Goal: Communication & Community: Share content

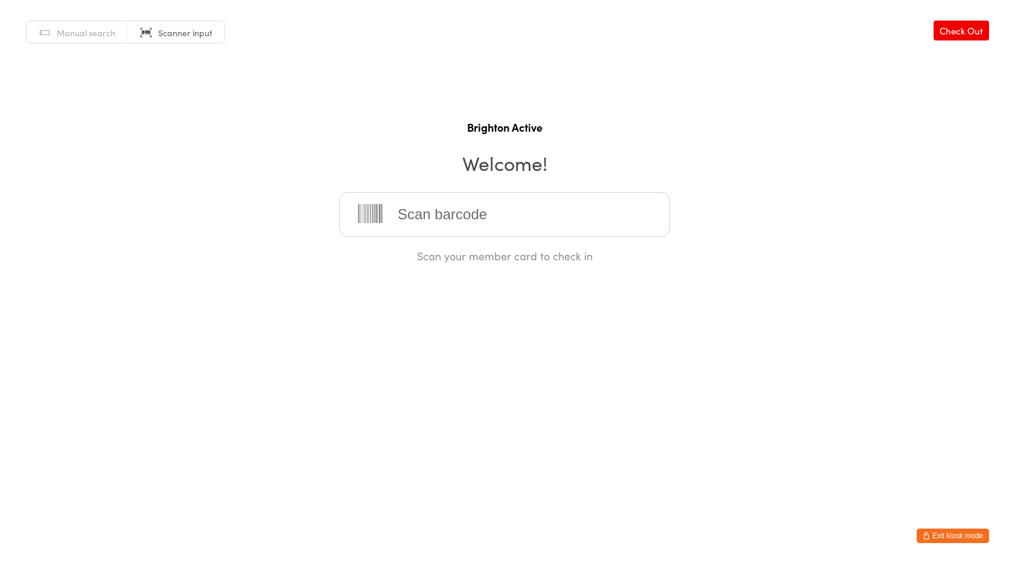
click at [412, 224] on input "search" at bounding box center [504, 214] width 331 height 45
type input "70161"
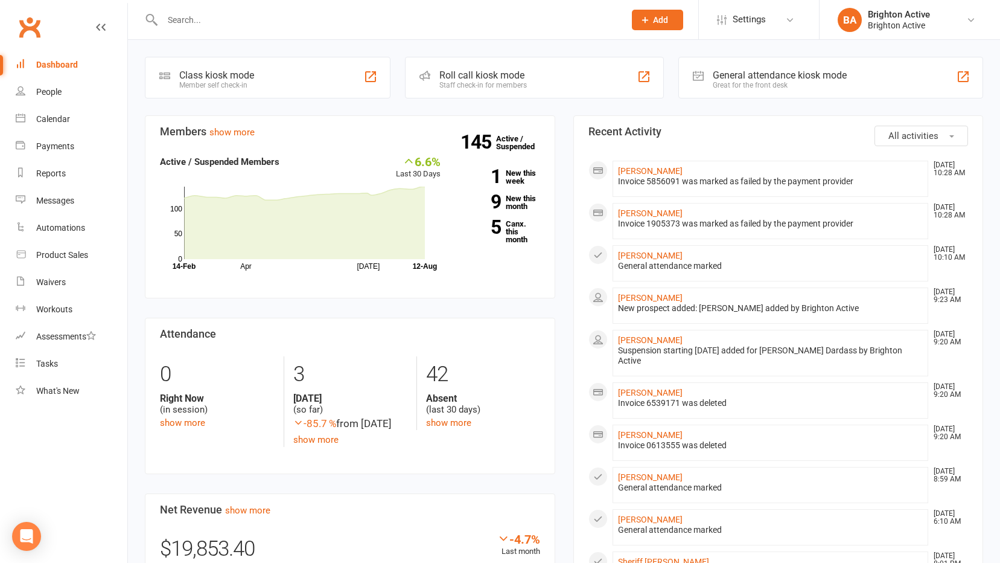
click at [771, 73] on div "General attendance kiosk mode" at bounding box center [780, 74] width 134 height 11
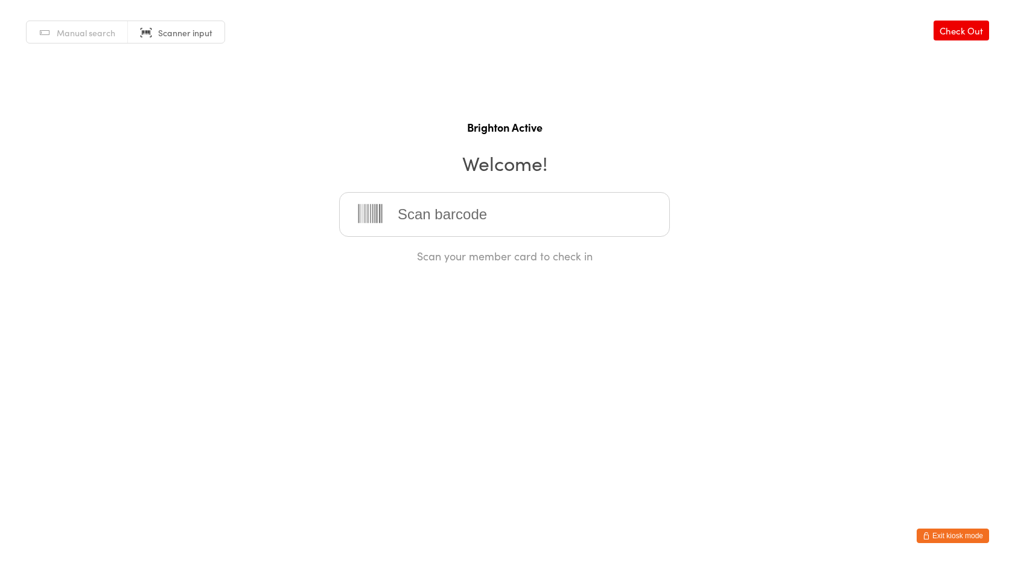
click at [944, 530] on button "Exit kiosk mode" at bounding box center [953, 535] width 72 height 14
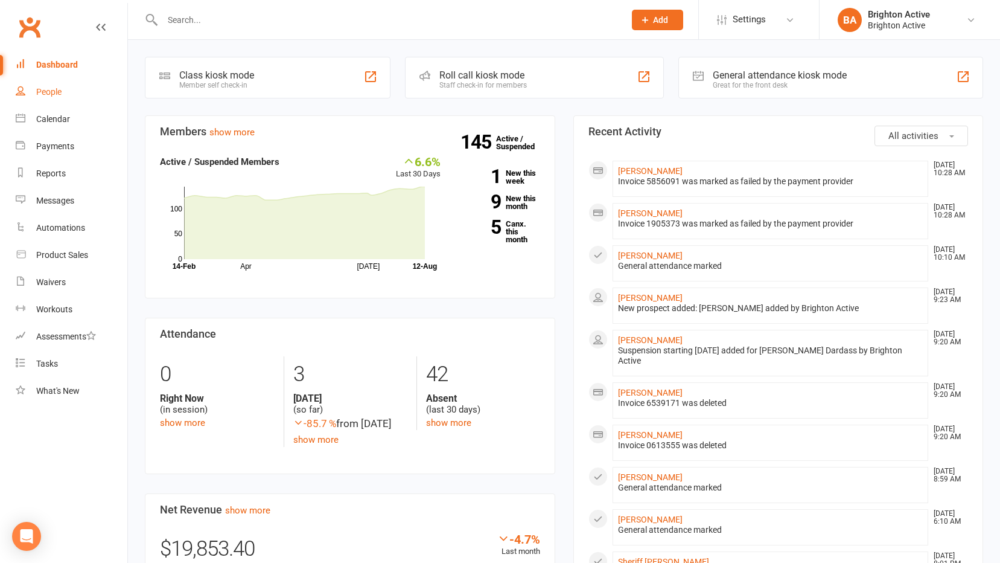
click at [35, 94] on link "People" at bounding box center [72, 91] width 112 height 27
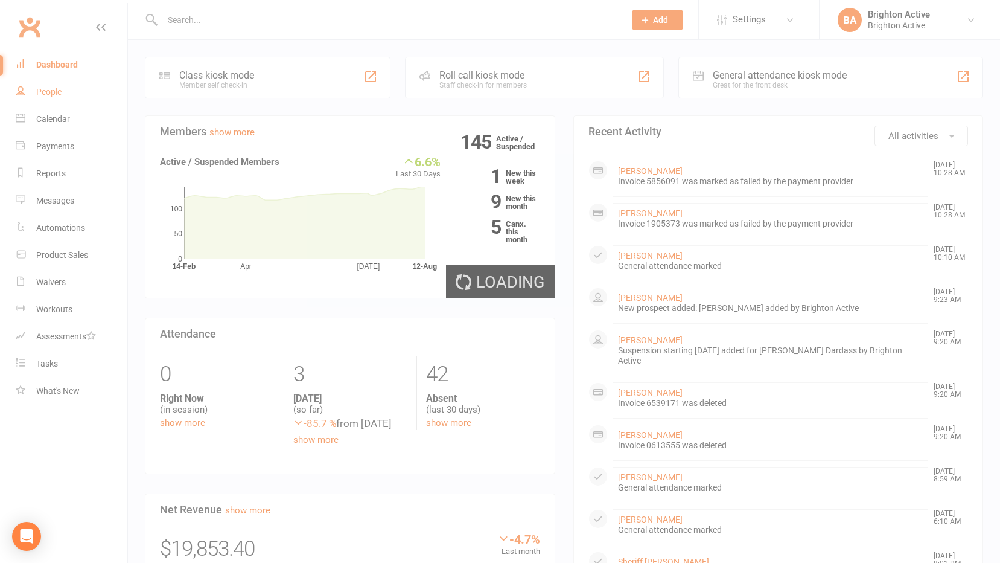
select select "true"
select select "100"
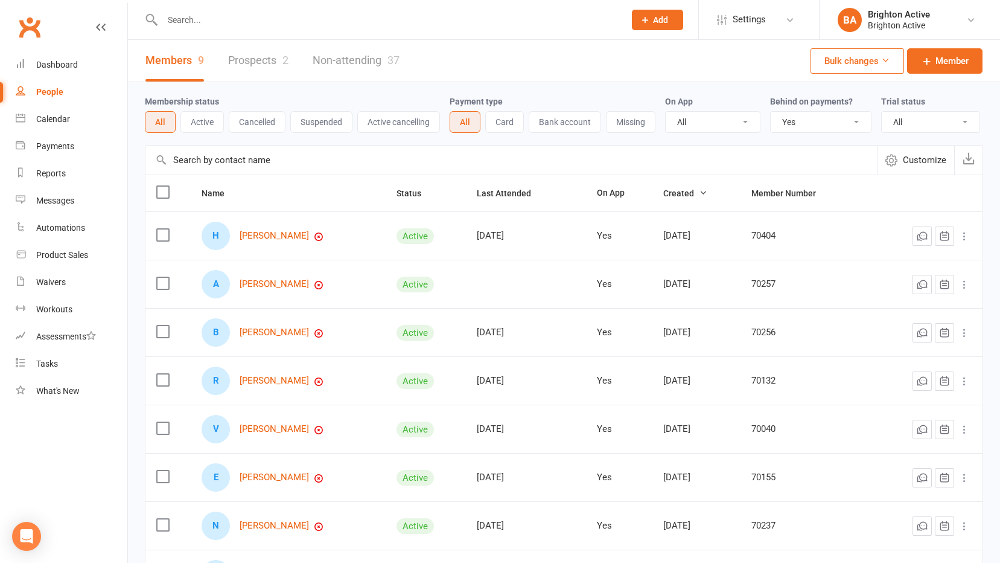
click at [833, 120] on select "All No Yes" at bounding box center [821, 122] width 100 height 21
click at [772, 112] on select "All No Yes" at bounding box center [821, 122] width 100 height 21
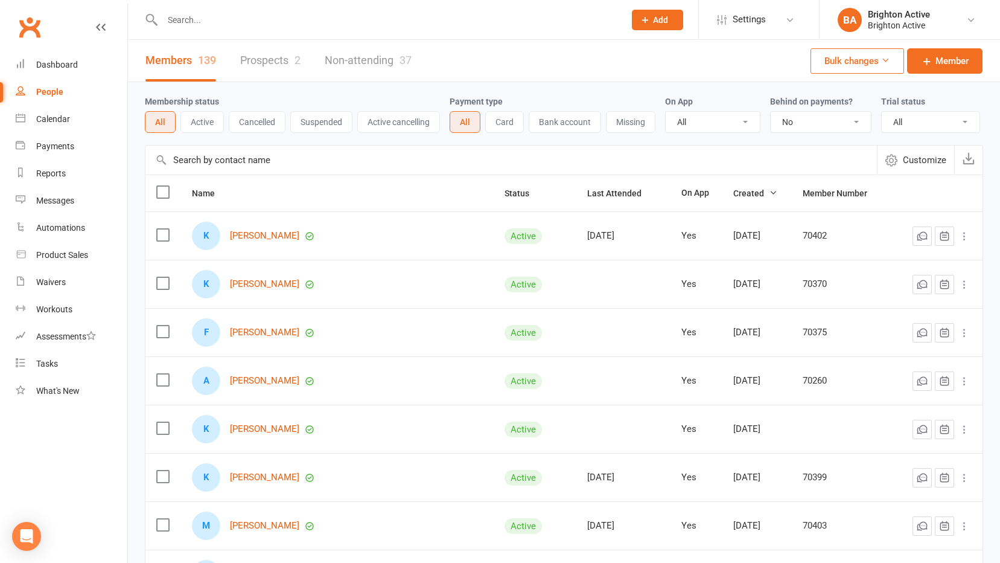
click at [813, 118] on select "All No Yes" at bounding box center [821, 122] width 100 height 21
select select "true"
click at [772, 112] on select "All No Yes" at bounding box center [821, 122] width 100 height 21
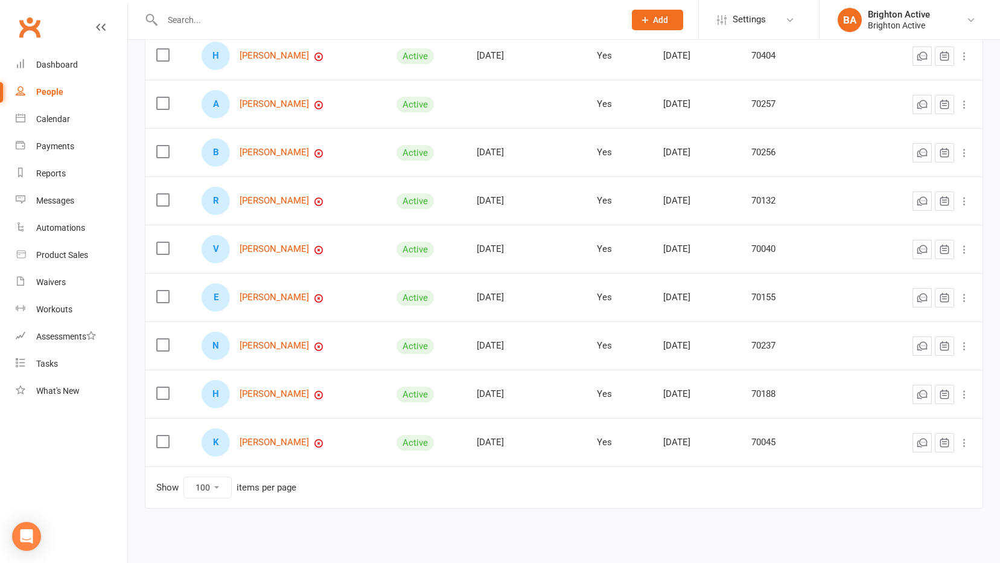
scroll to position [200, 0]
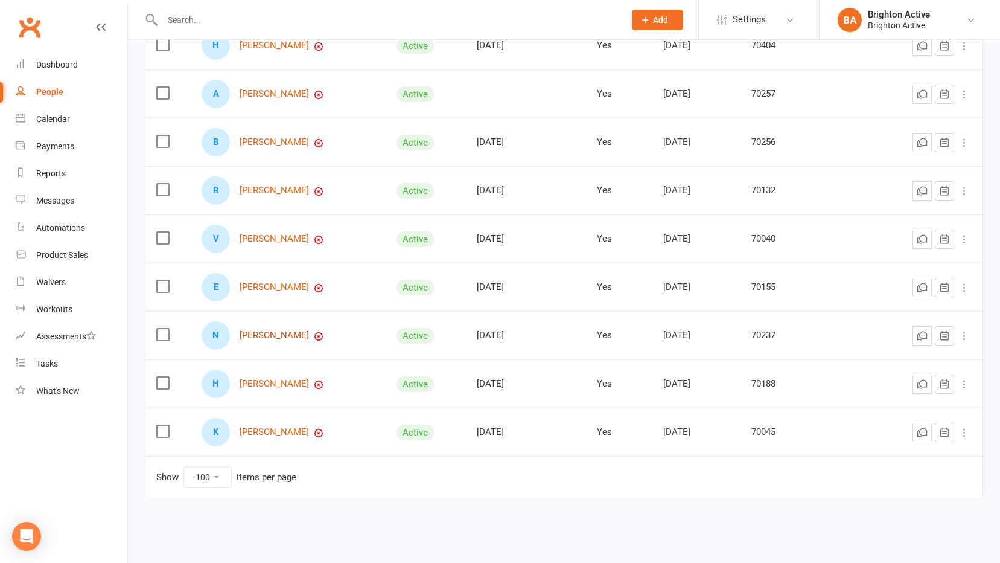
click at [302, 333] on link "[PERSON_NAME]" at bounding box center [274, 335] width 69 height 10
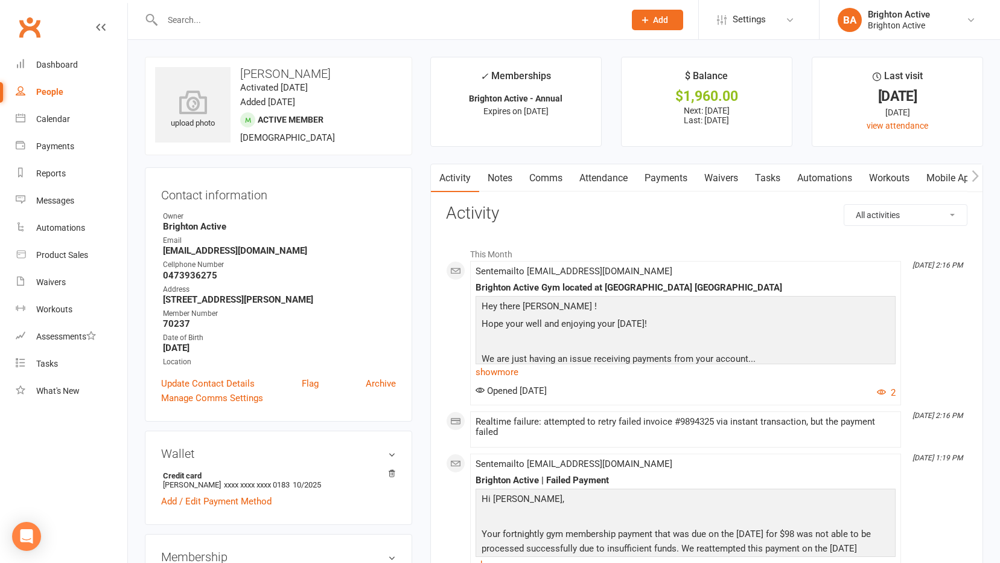
click at [682, 177] on link "Payments" at bounding box center [666, 178] width 60 height 28
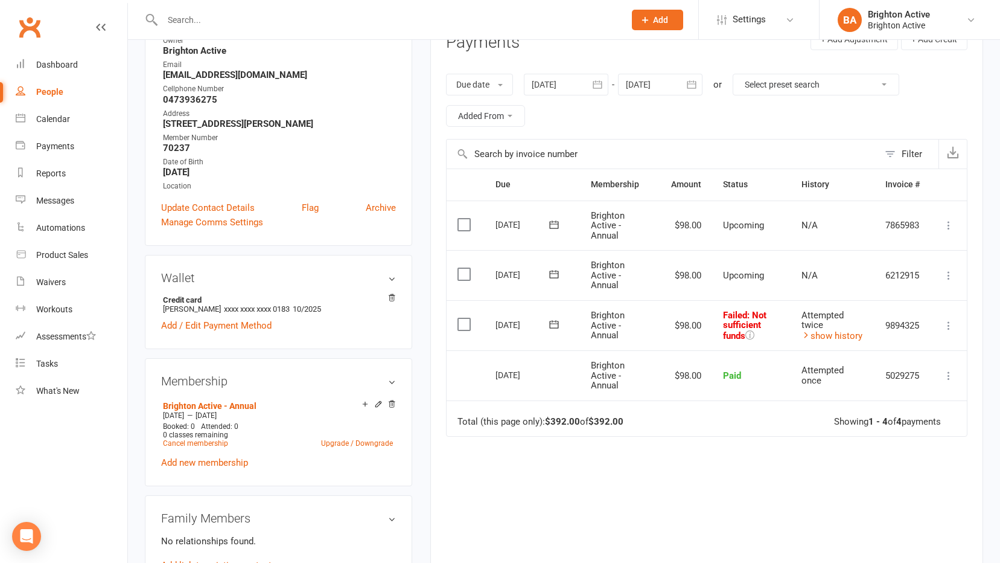
scroll to position [181, 0]
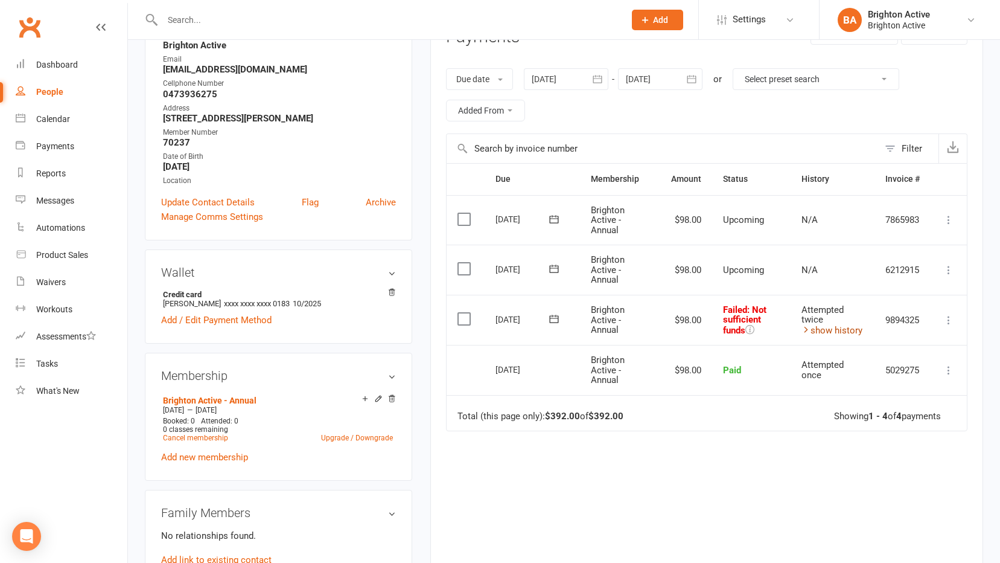
click at [858, 333] on link "show history" at bounding box center [832, 330] width 61 height 11
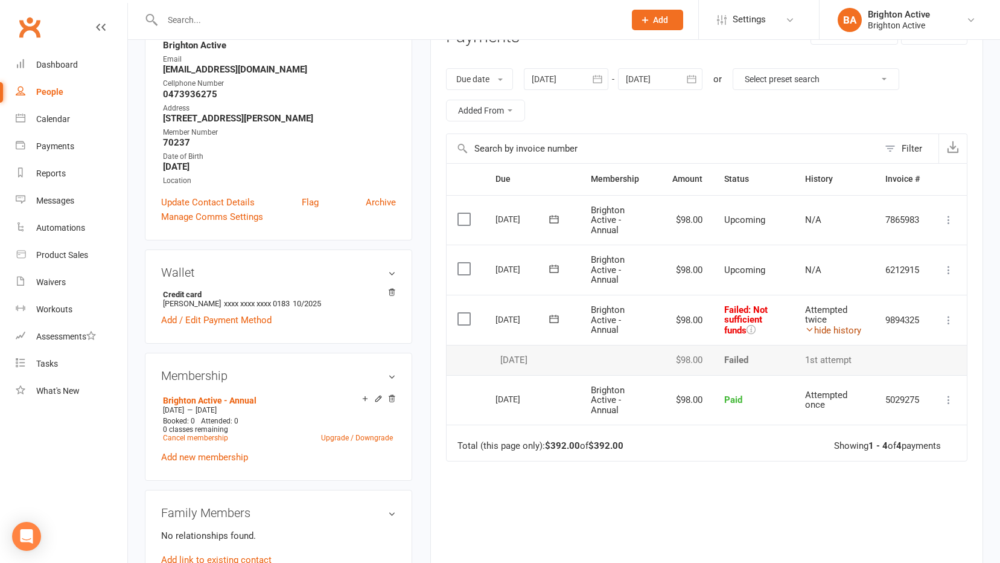
click at [853, 331] on link "hide history" at bounding box center [833, 330] width 56 height 11
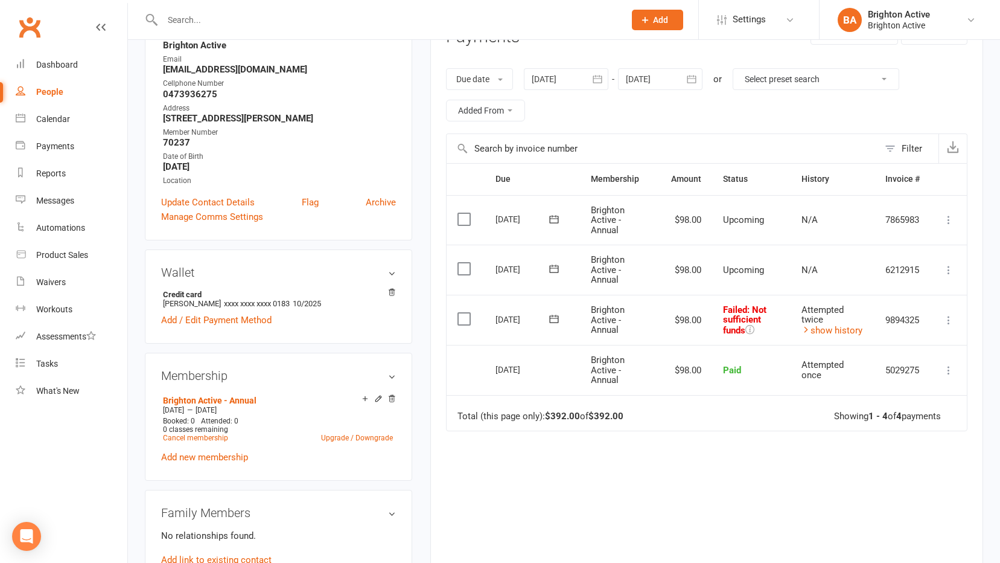
click at [952, 319] on icon at bounding box center [949, 320] width 12 height 12
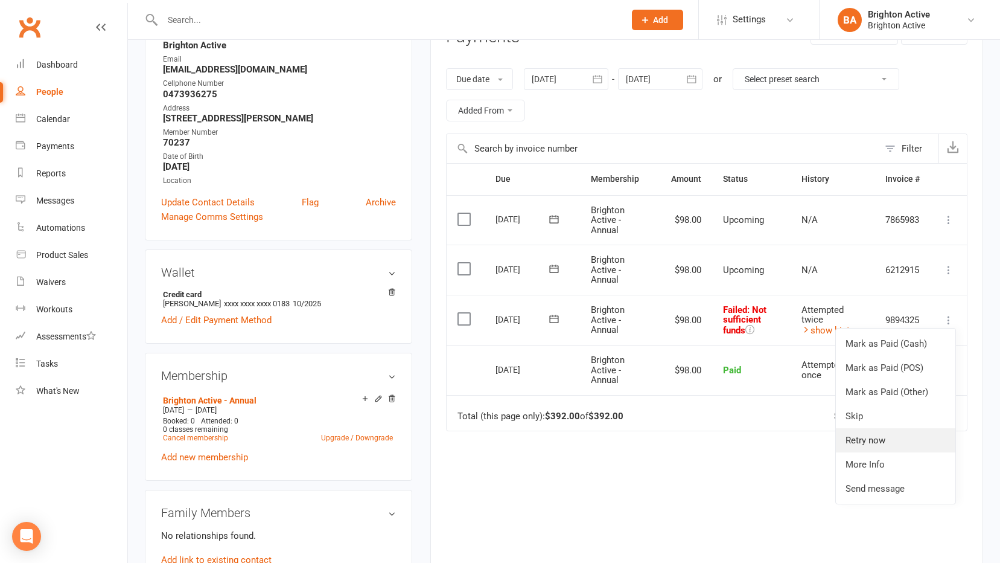
click at [916, 435] on link "Retry now" at bounding box center [896, 440] width 120 height 24
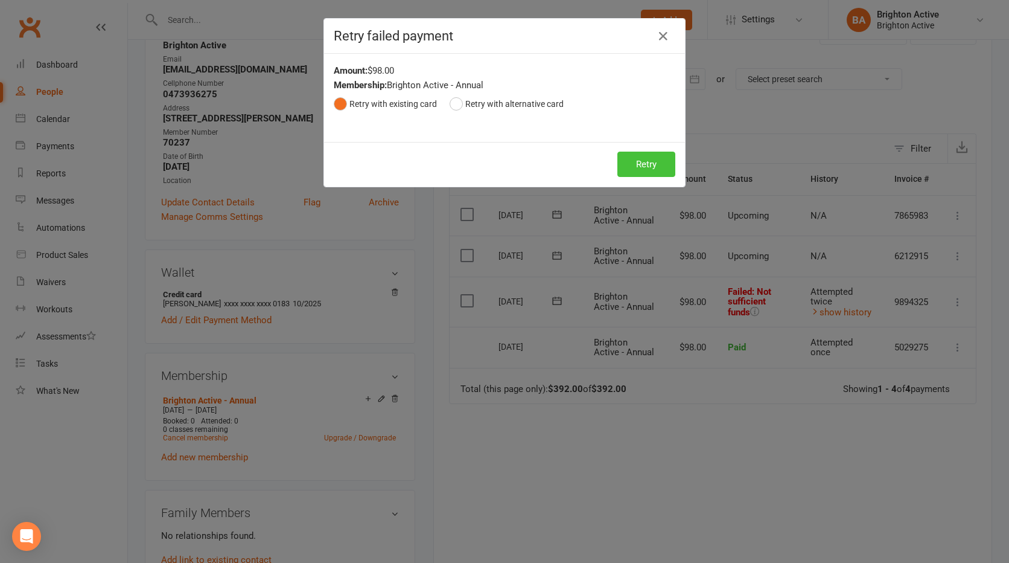
click at [661, 160] on button "Retry" at bounding box center [647, 164] width 58 height 25
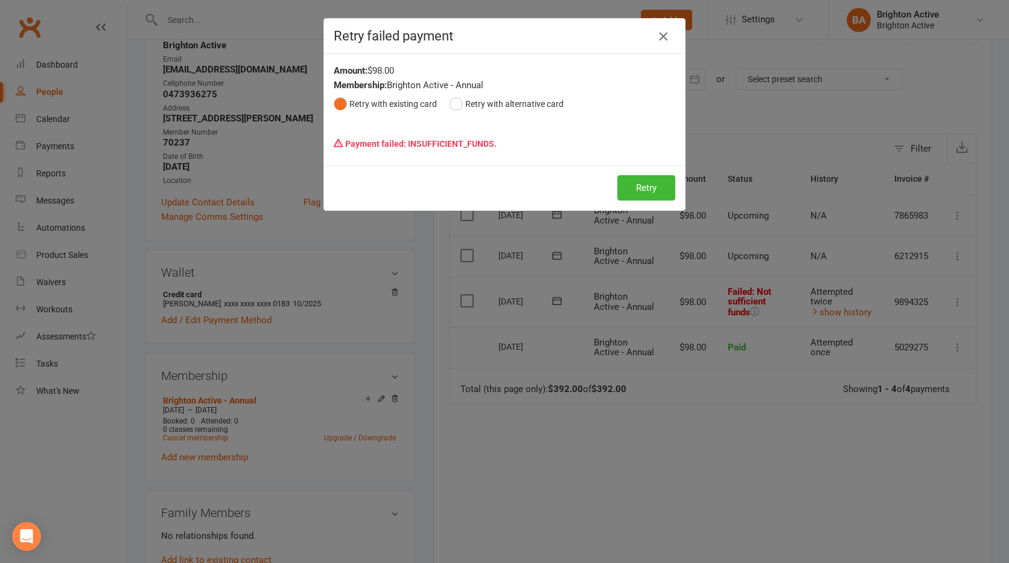
click at [664, 33] on icon "button" at bounding box center [663, 36] width 14 height 14
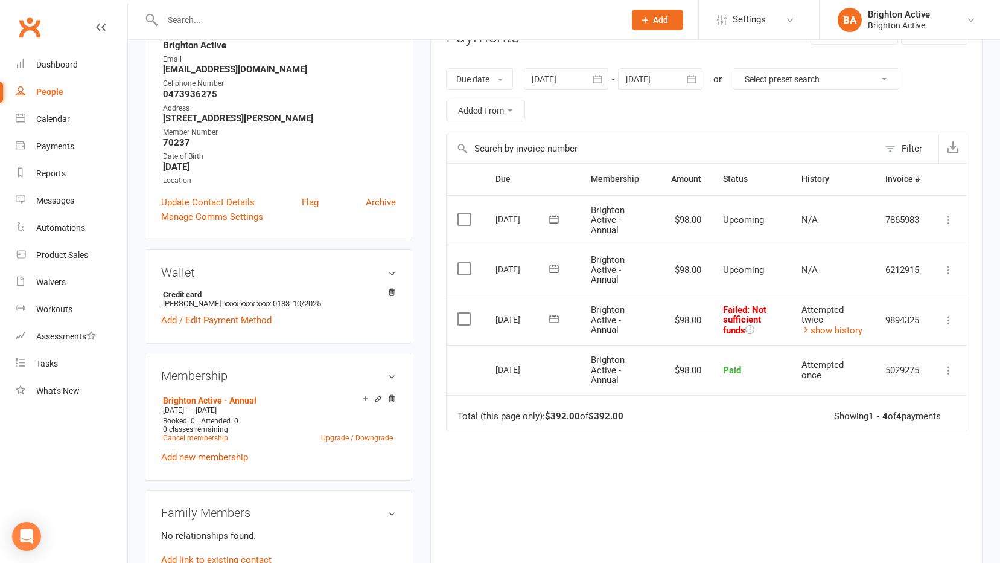
click at [51, 93] on div "People" at bounding box center [49, 92] width 27 height 10
select select "true"
select select "100"
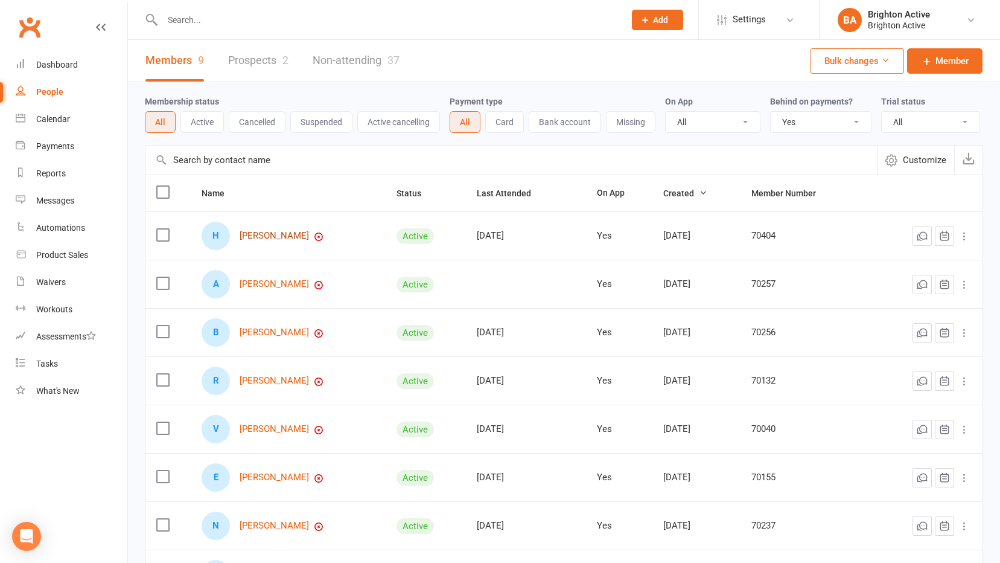
click at [286, 235] on link "[PERSON_NAME]" at bounding box center [274, 236] width 69 height 10
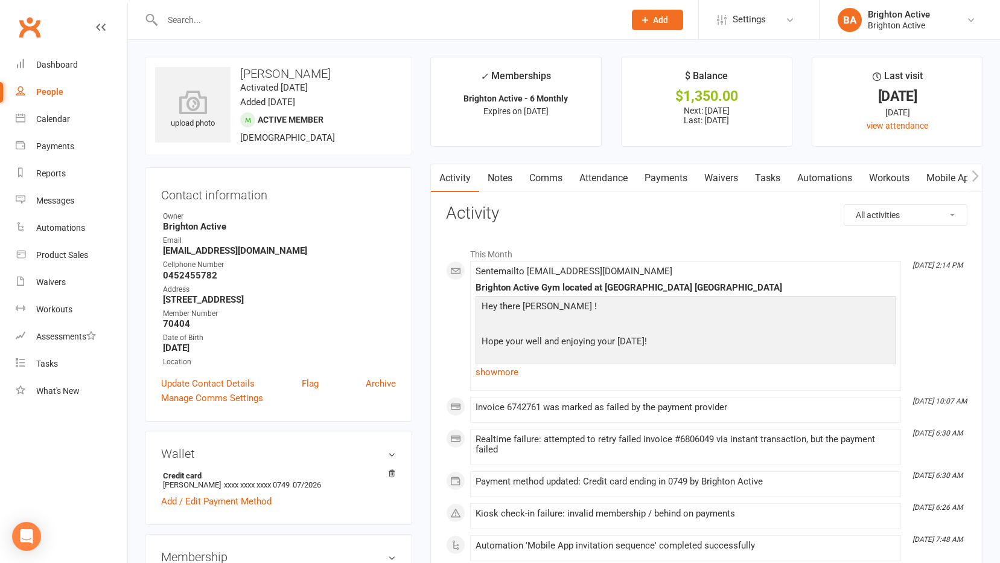
click at [679, 181] on link "Payments" at bounding box center [666, 178] width 60 height 28
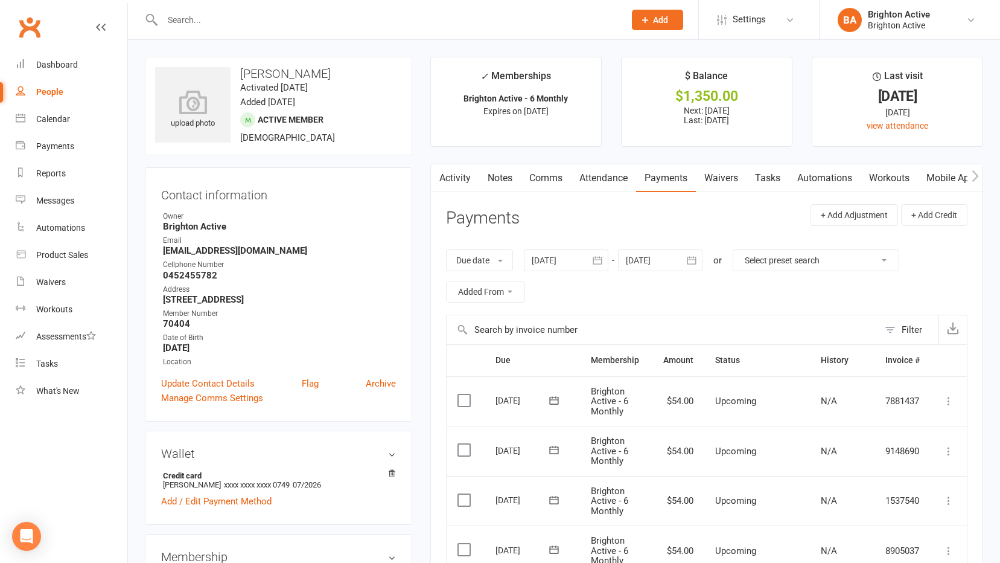
click at [510, 181] on link "Notes" at bounding box center [500, 178] width 42 height 28
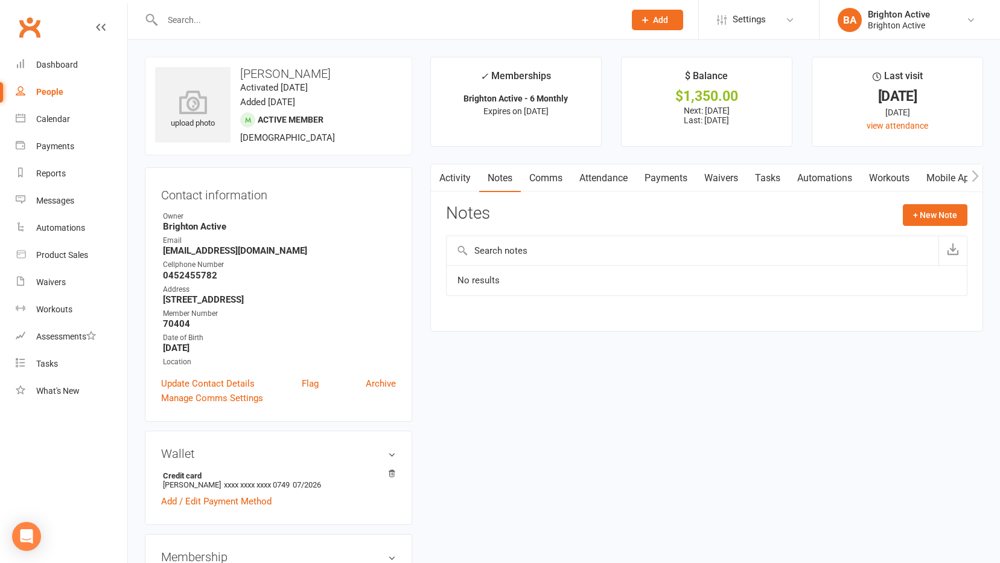
click at [539, 183] on link "Comms" at bounding box center [546, 178] width 50 height 28
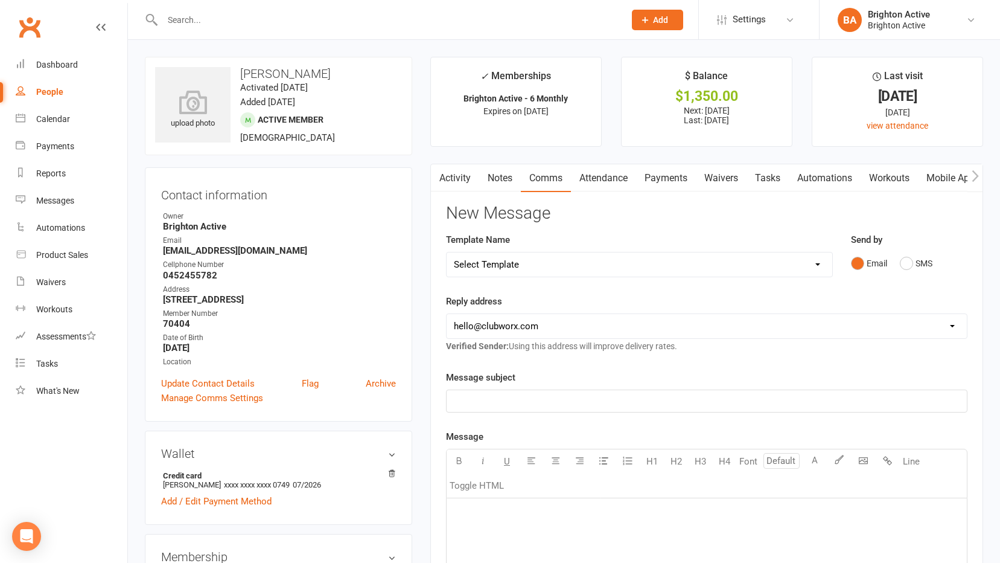
click at [462, 185] on link "Activity" at bounding box center [455, 178] width 48 height 28
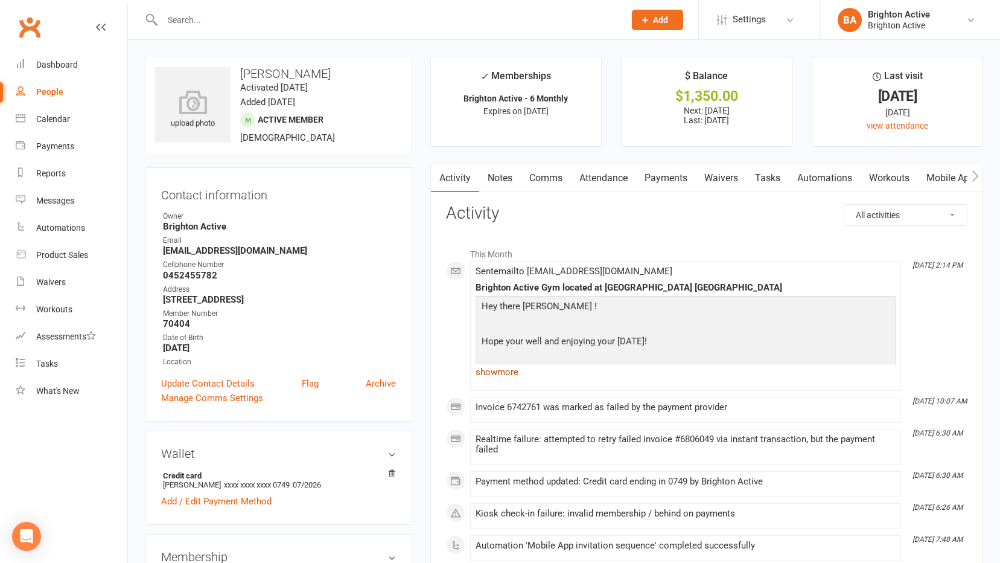
click at [505, 373] on link "show more" at bounding box center [686, 371] width 420 height 17
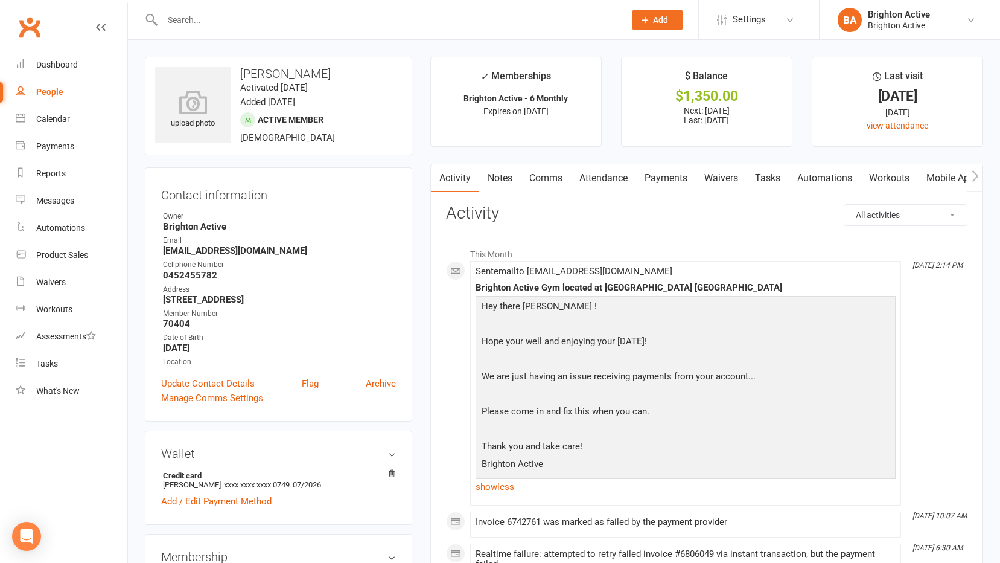
click at [668, 168] on link "Payments" at bounding box center [666, 178] width 60 height 28
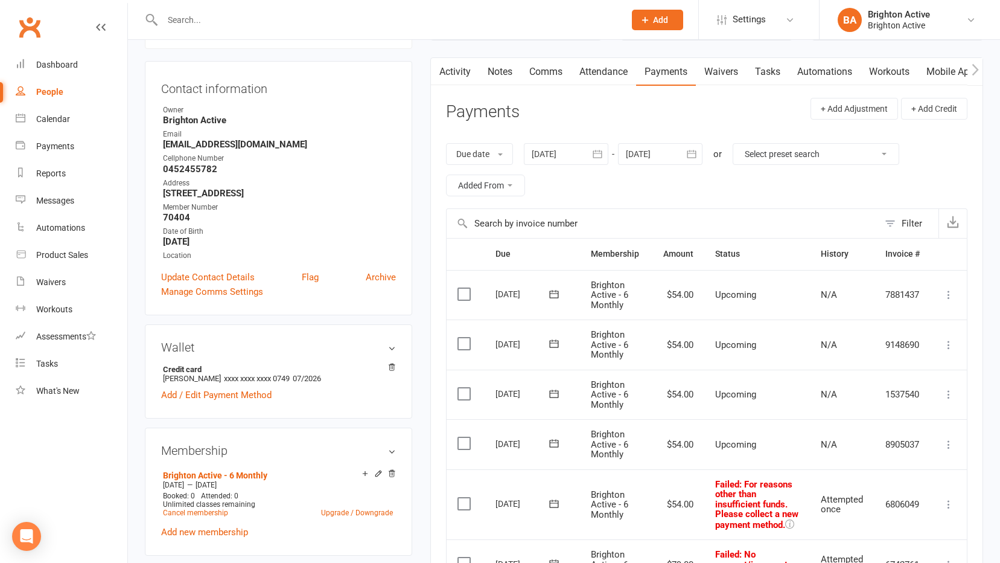
scroll to position [242, 0]
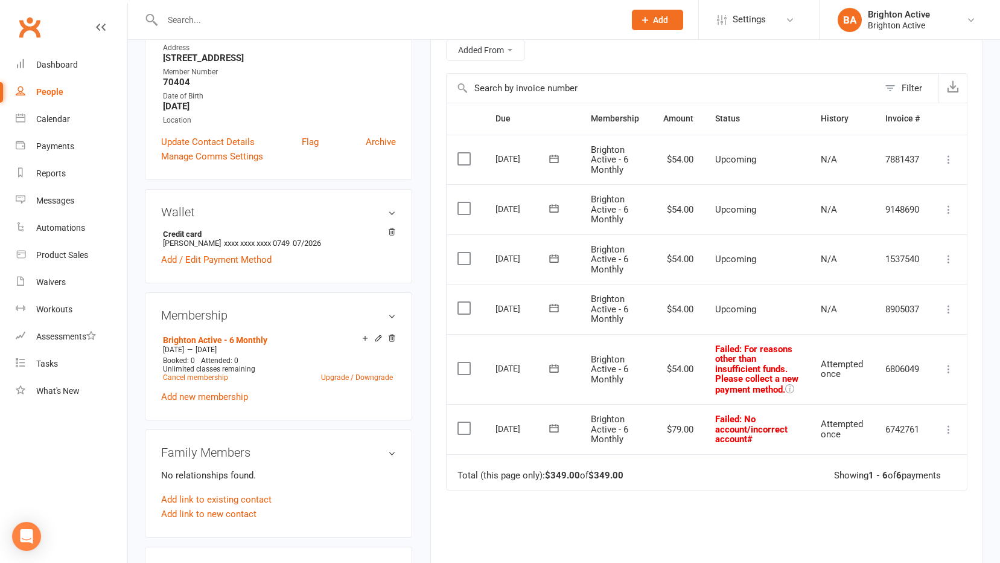
click at [947, 432] on icon at bounding box center [949, 429] width 12 height 12
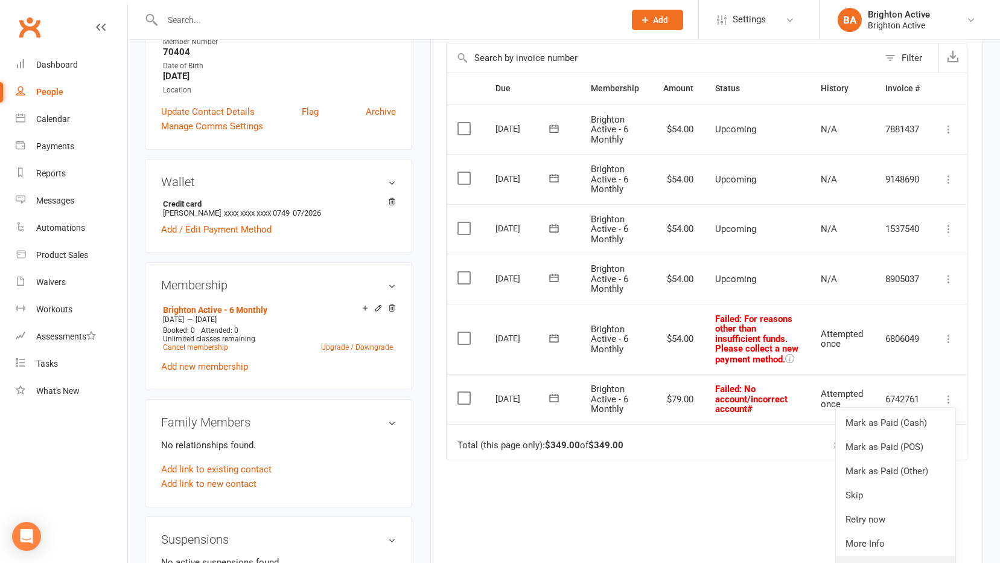
scroll to position [302, 0]
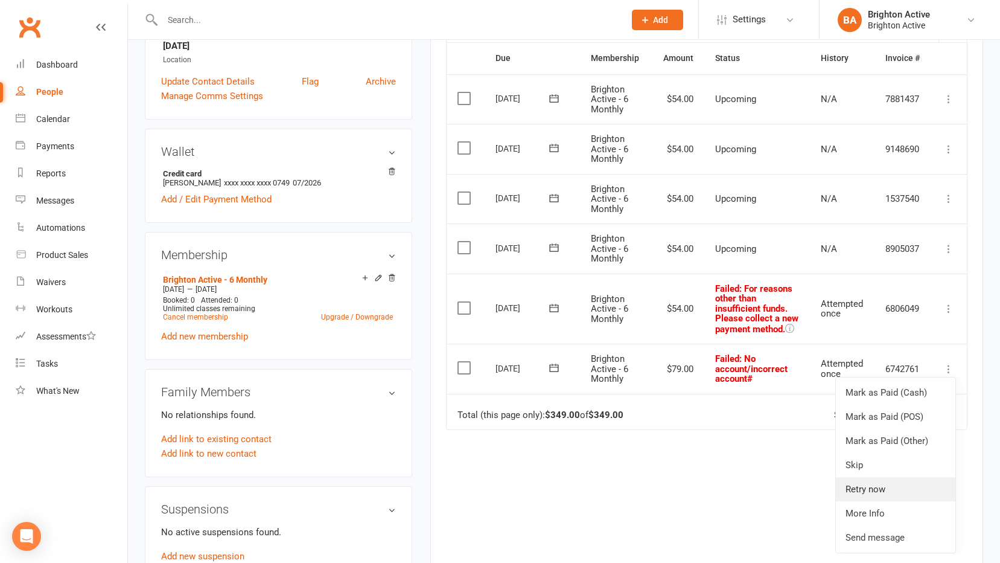
click at [892, 493] on link "Retry now" at bounding box center [896, 489] width 120 height 24
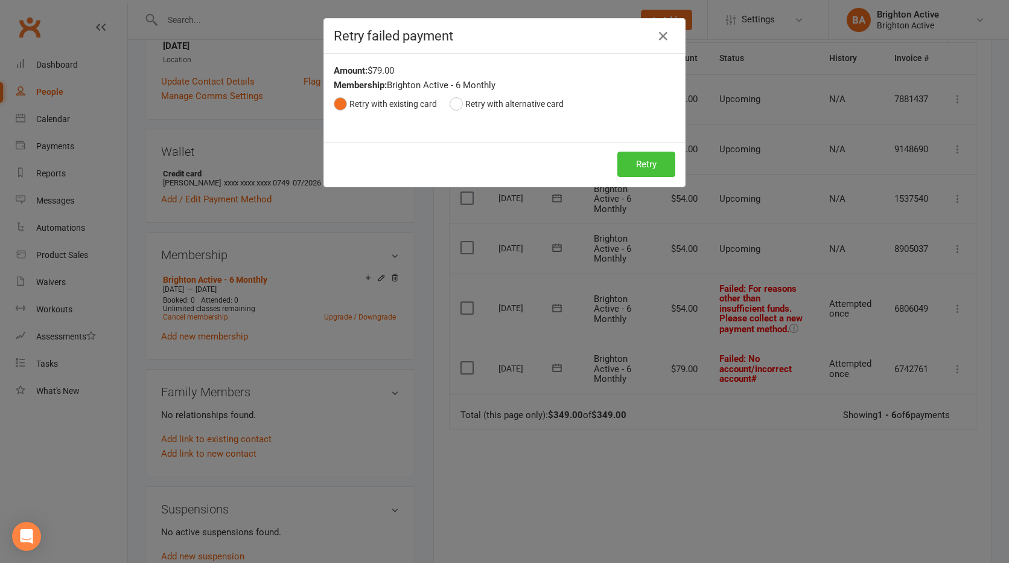
click at [639, 166] on button "Retry" at bounding box center [647, 164] width 58 height 25
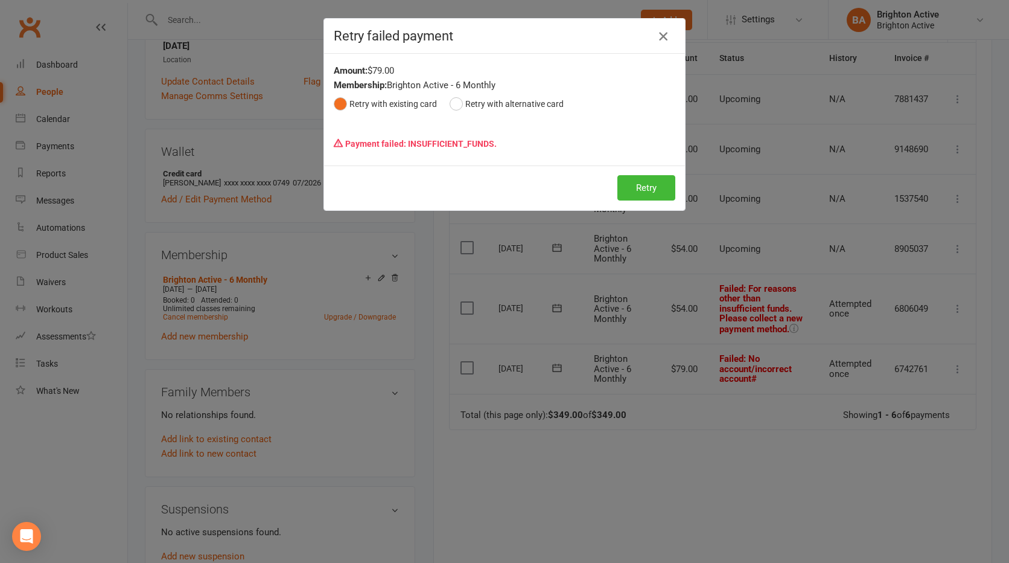
click at [661, 39] on icon "button" at bounding box center [663, 36] width 14 height 14
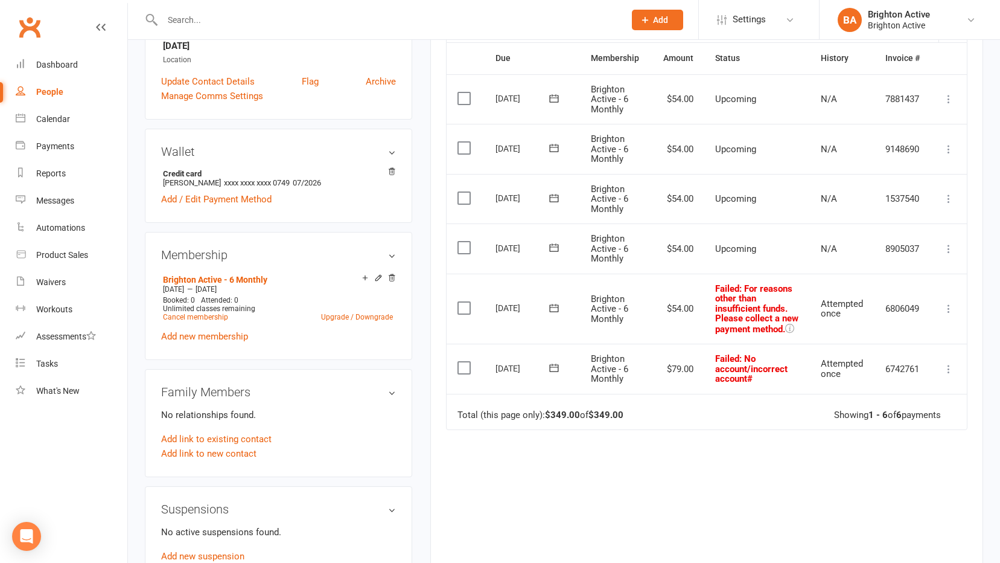
click at [42, 89] on div "People" at bounding box center [49, 92] width 27 height 10
select select "true"
select select "100"
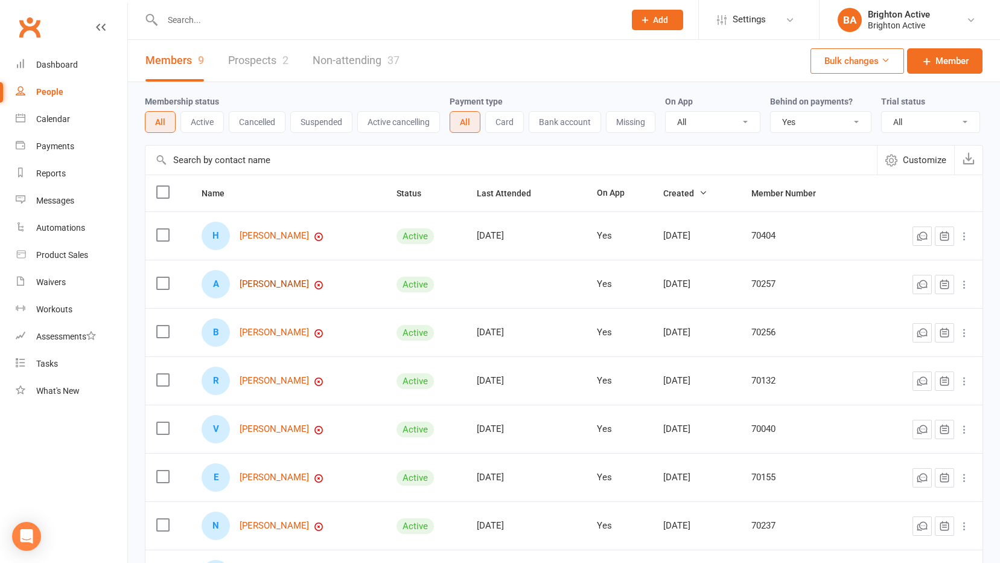
click at [263, 286] on link "[PERSON_NAME]" at bounding box center [274, 284] width 69 height 10
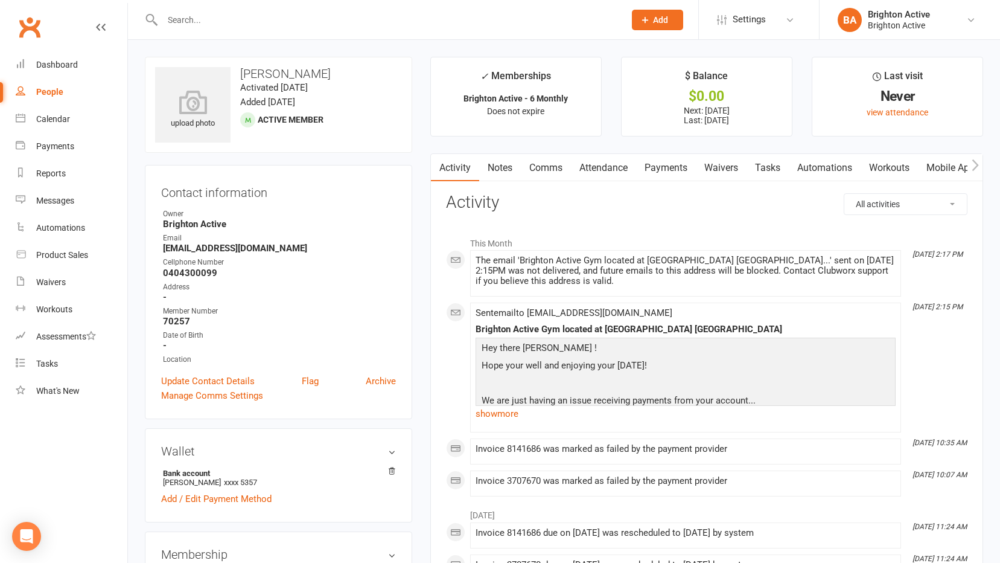
click at [677, 168] on link "Payments" at bounding box center [666, 168] width 60 height 28
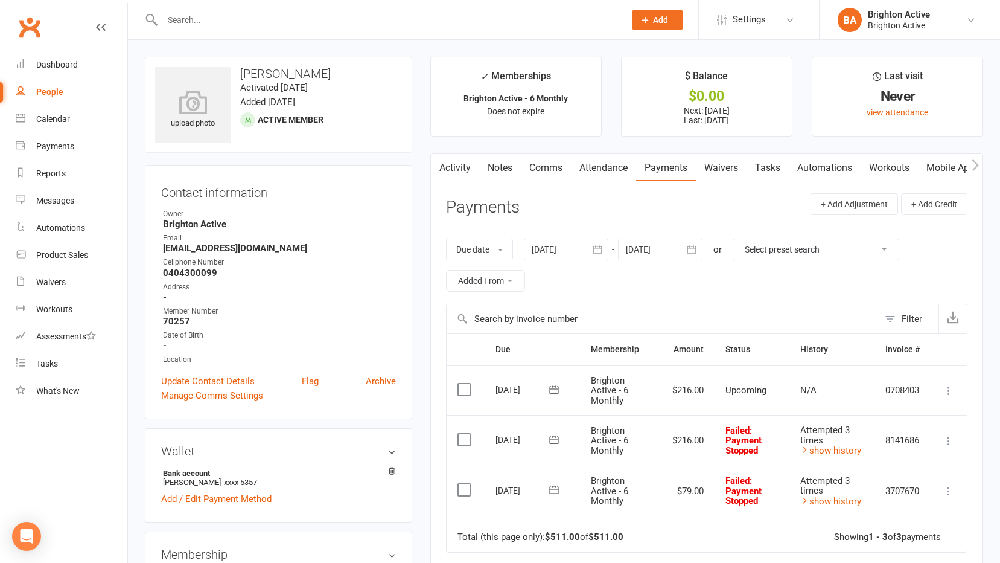
click at [50, 92] on div "People" at bounding box center [49, 92] width 27 height 10
select select "true"
select select "100"
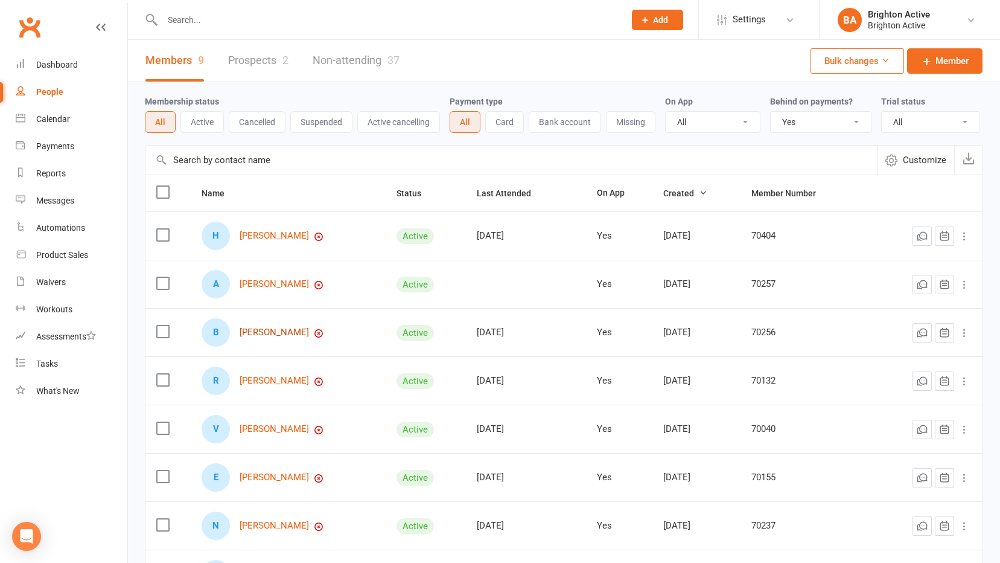
click at [288, 334] on link "[PERSON_NAME]" at bounding box center [274, 332] width 69 height 10
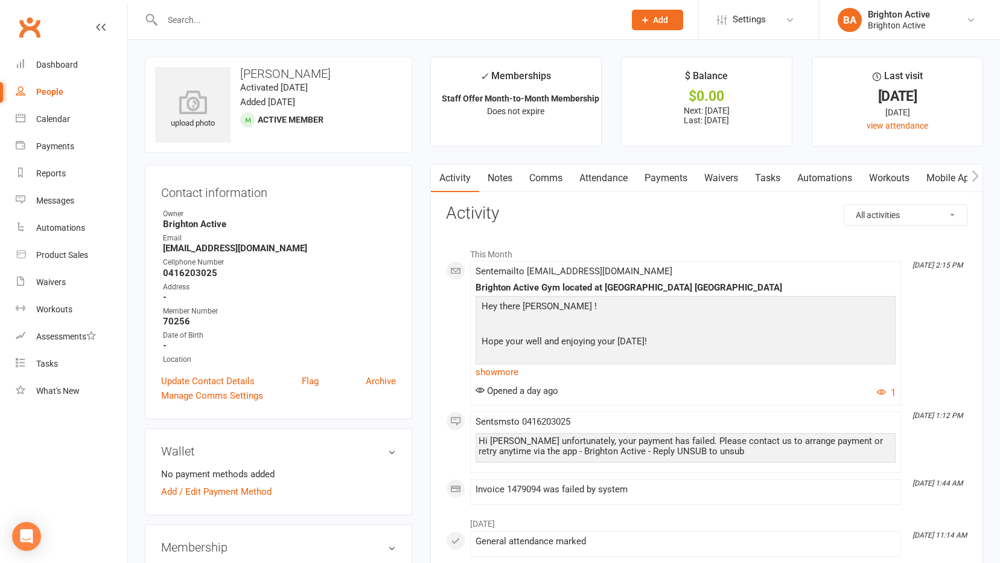
click at [661, 178] on link "Payments" at bounding box center [666, 178] width 60 height 28
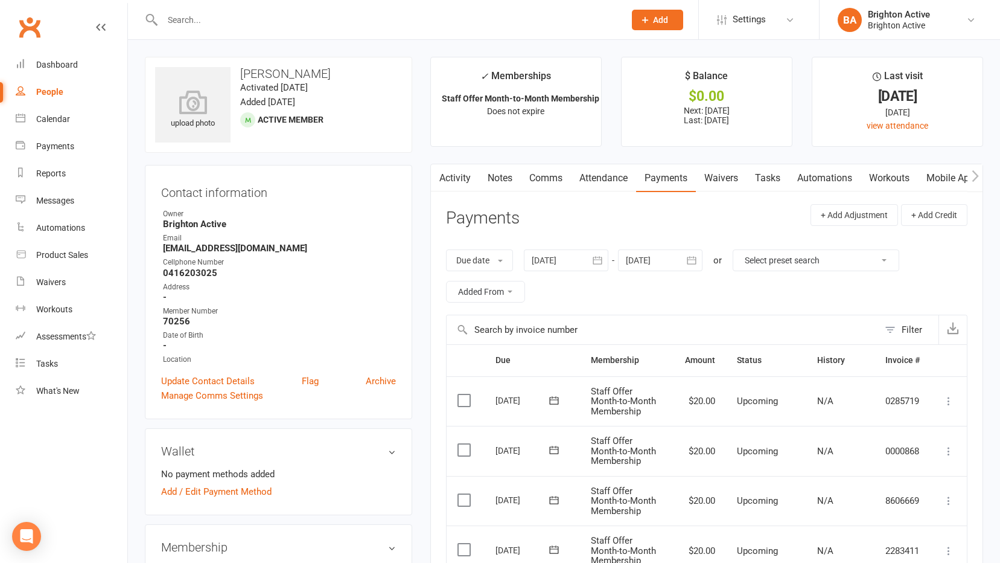
click at [57, 94] on div "People" at bounding box center [49, 92] width 27 height 10
select select "true"
select select "100"
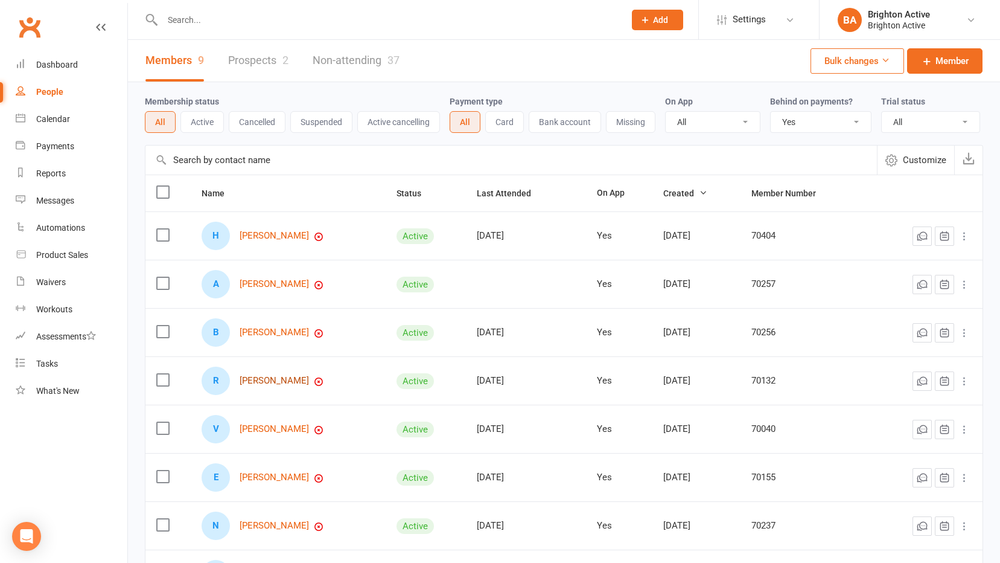
click at [283, 381] on link "[PERSON_NAME]" at bounding box center [274, 381] width 69 height 10
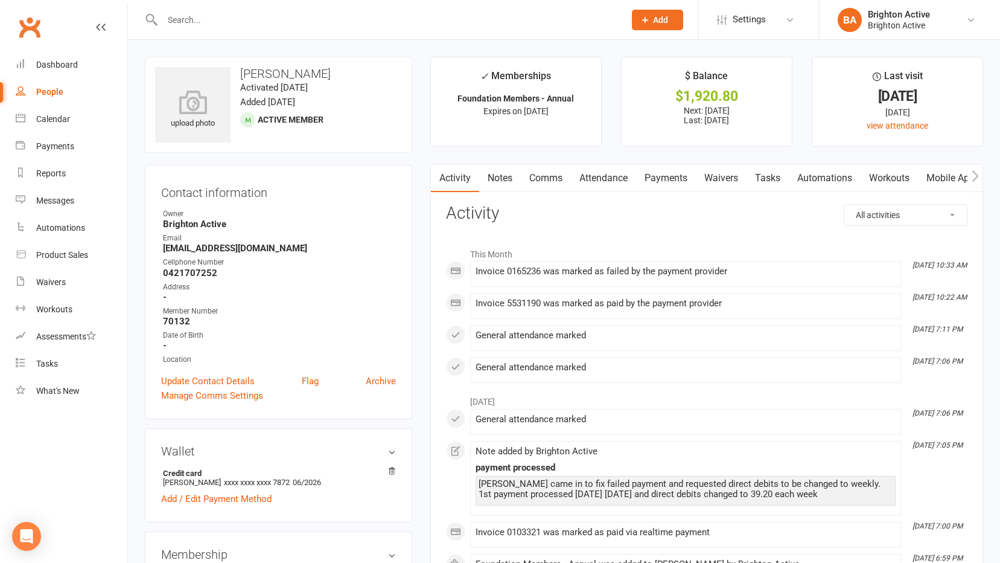
click at [655, 178] on link "Payments" at bounding box center [666, 178] width 60 height 28
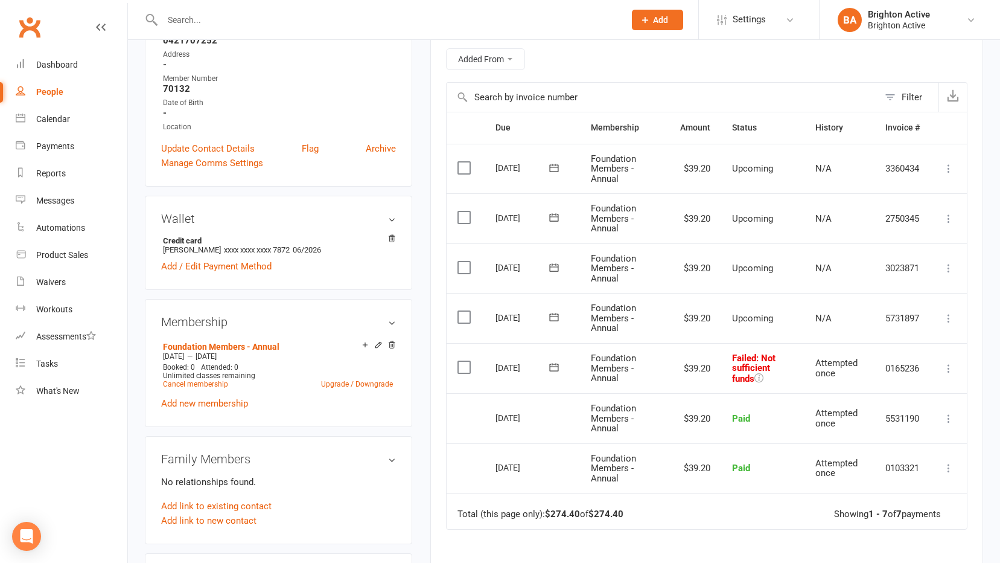
scroll to position [242, 0]
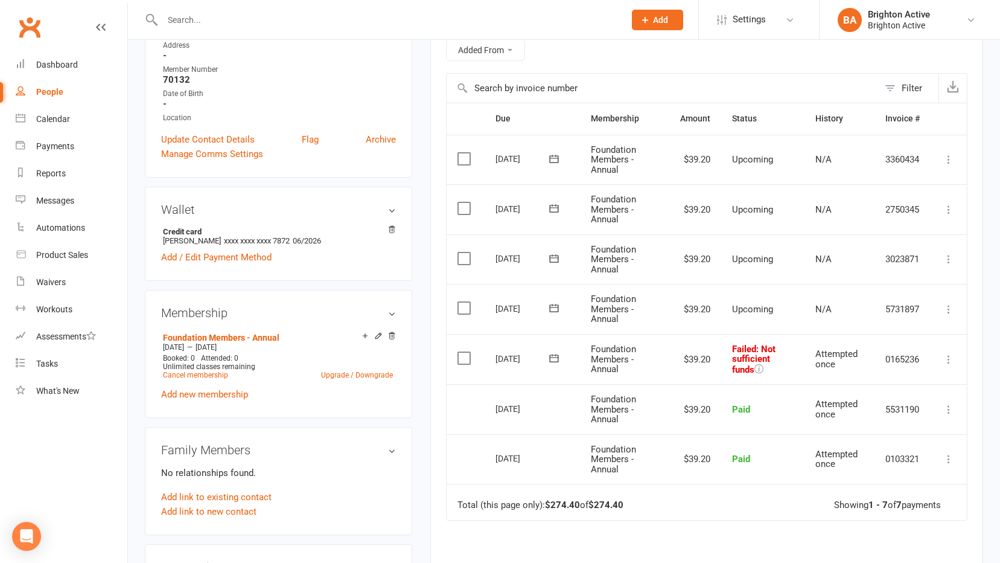
click at [947, 359] on icon at bounding box center [949, 359] width 12 height 12
click at [903, 476] on link "Retry now" at bounding box center [896, 479] width 120 height 24
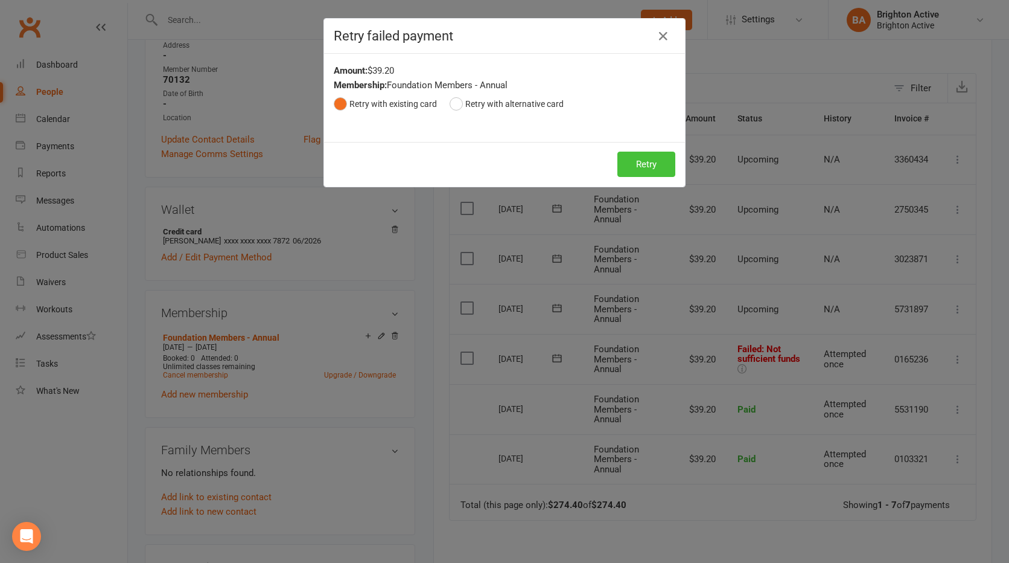
click at [635, 171] on button "Retry" at bounding box center [647, 164] width 58 height 25
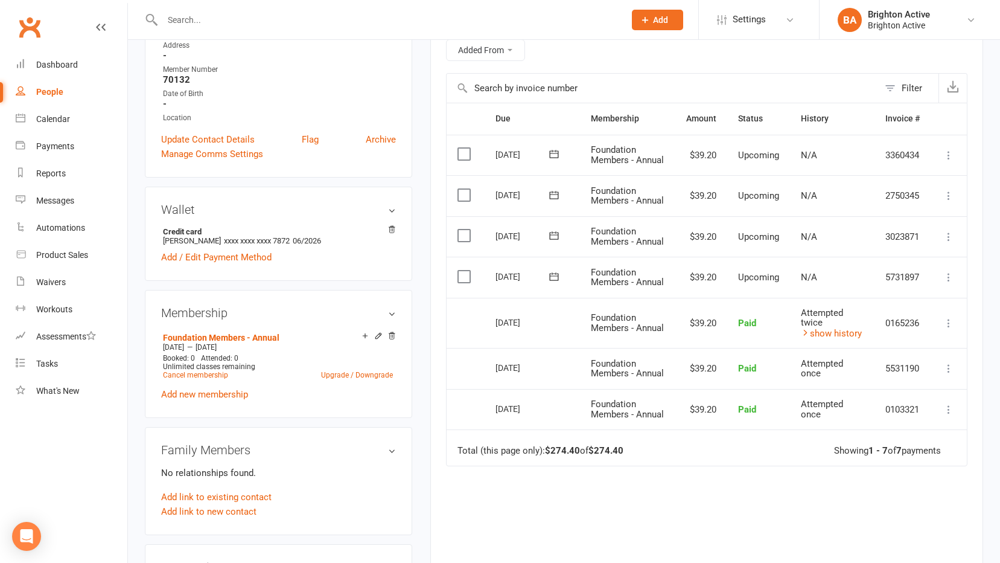
click at [56, 90] on div "People" at bounding box center [49, 92] width 27 height 10
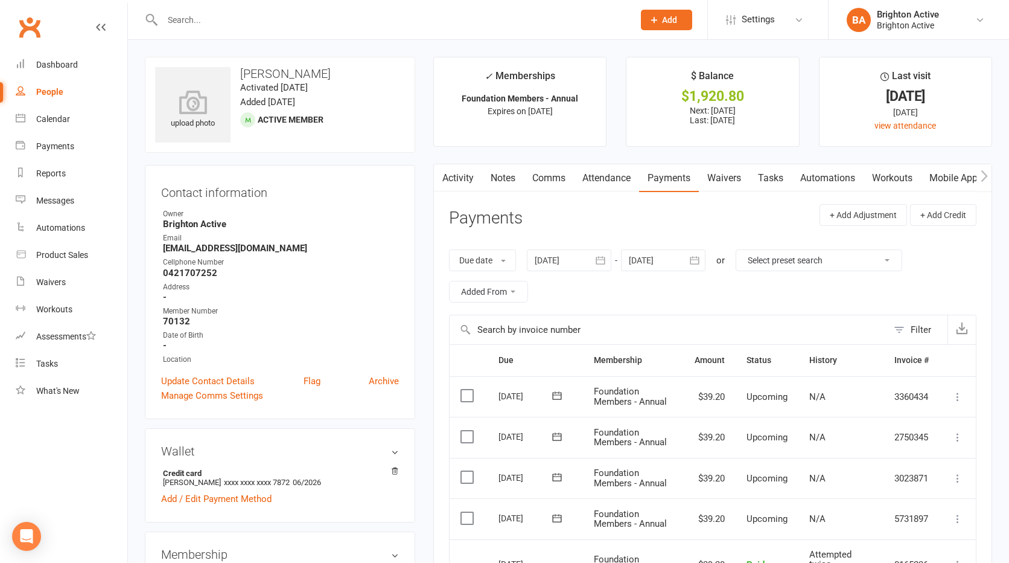
select select "true"
select select "100"
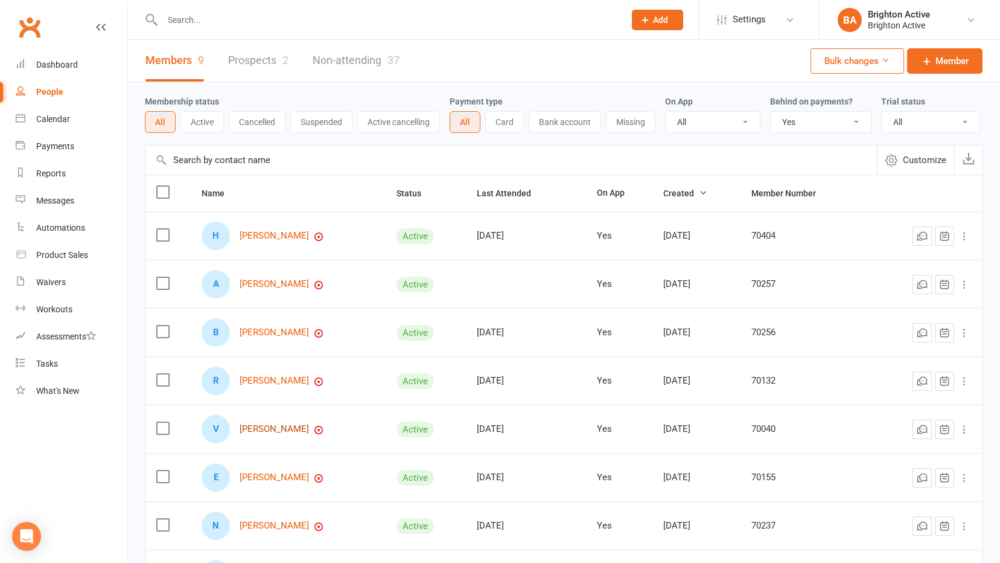
click at [272, 429] on link "[PERSON_NAME]" at bounding box center [274, 429] width 69 height 10
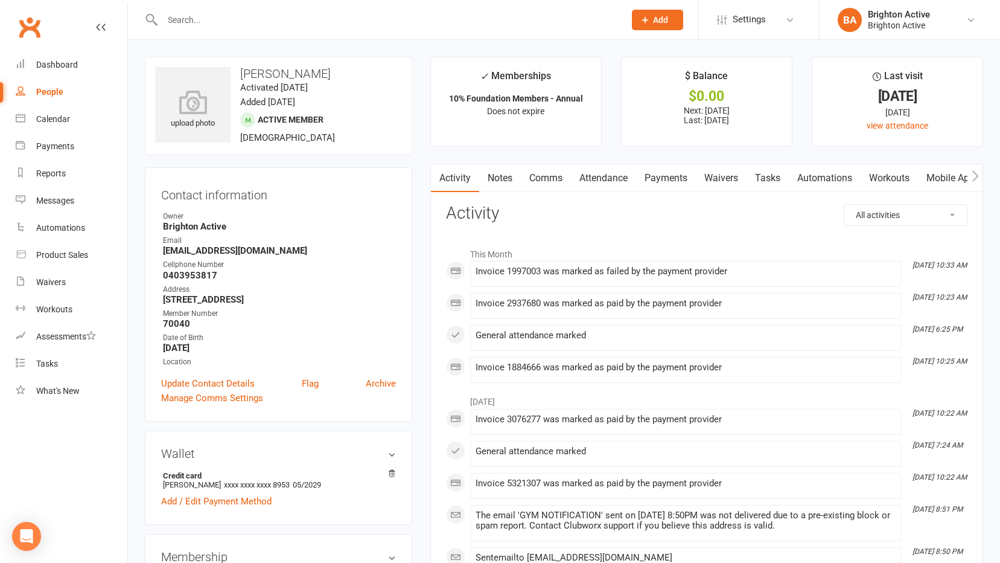
click at [667, 174] on link "Payments" at bounding box center [666, 178] width 60 height 28
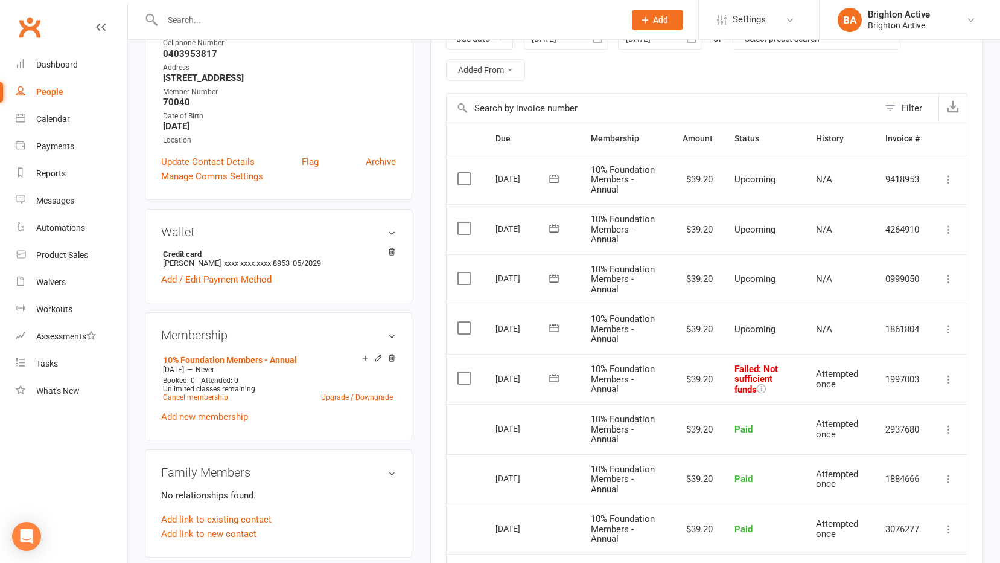
scroll to position [242, 0]
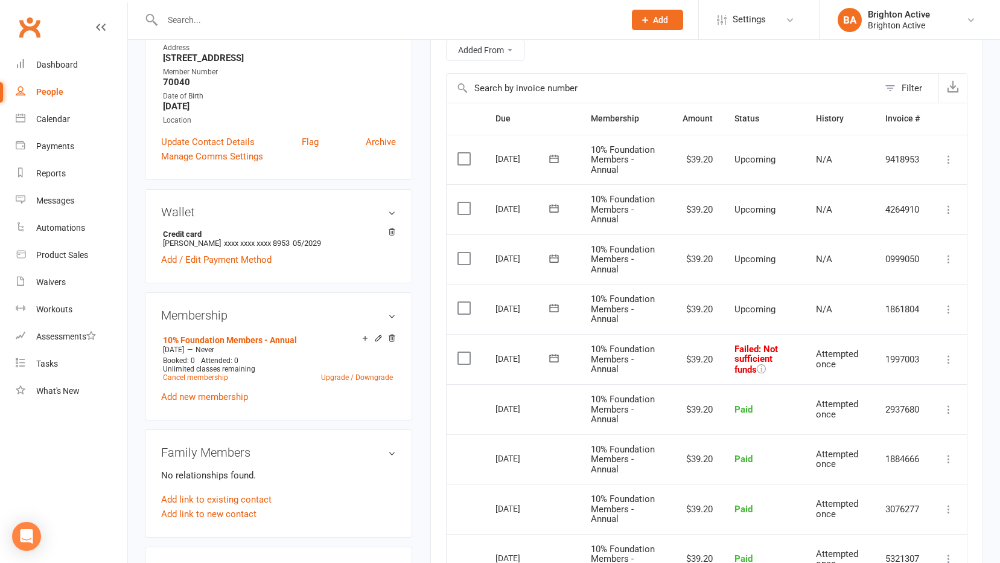
click at [953, 357] on icon at bounding box center [949, 359] width 12 height 12
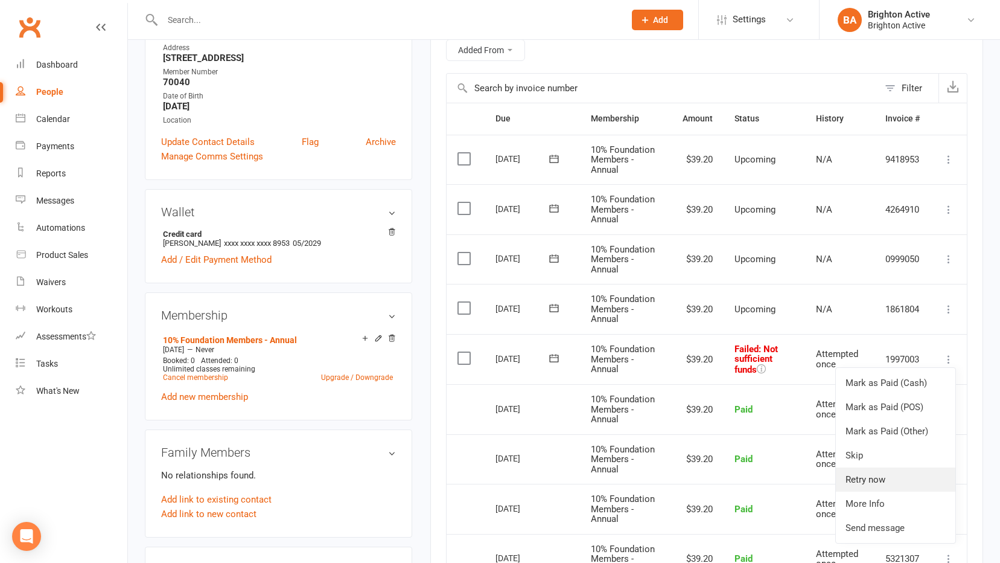
click at [911, 484] on link "Retry now" at bounding box center [896, 479] width 120 height 24
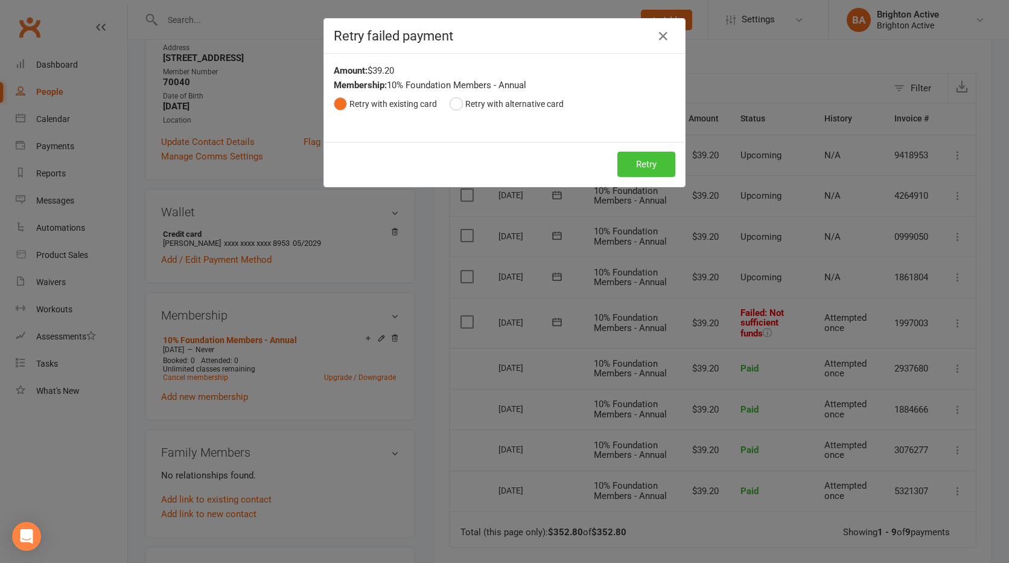
click at [632, 165] on button "Retry" at bounding box center [647, 164] width 58 height 25
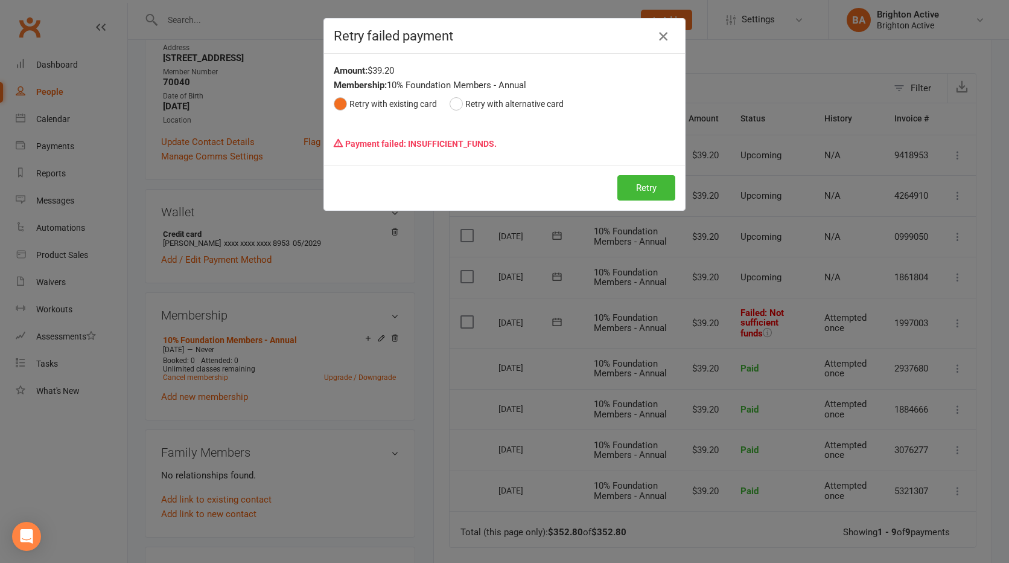
click at [659, 41] on icon "button" at bounding box center [663, 36] width 14 height 14
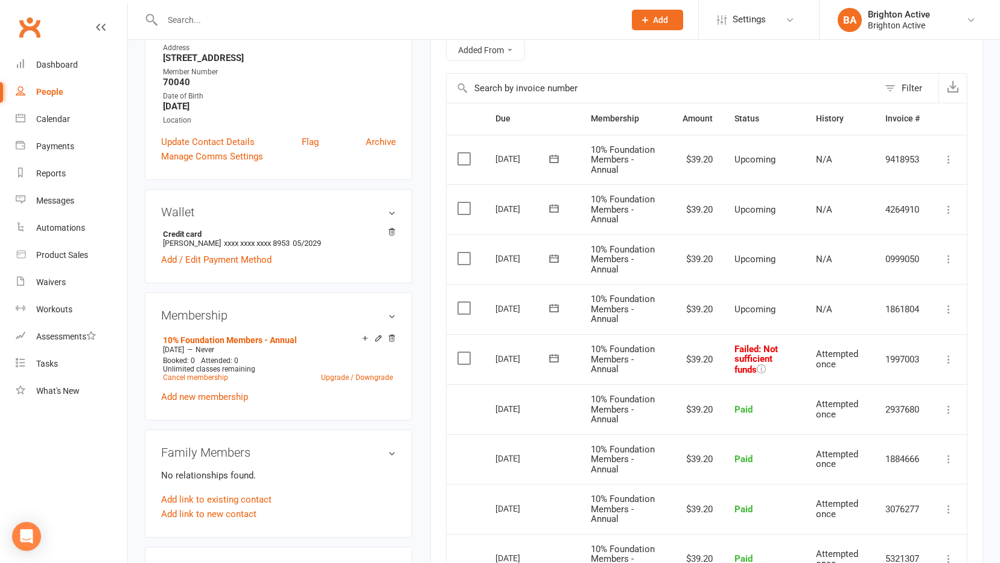
click at [51, 86] on link "People" at bounding box center [72, 91] width 112 height 27
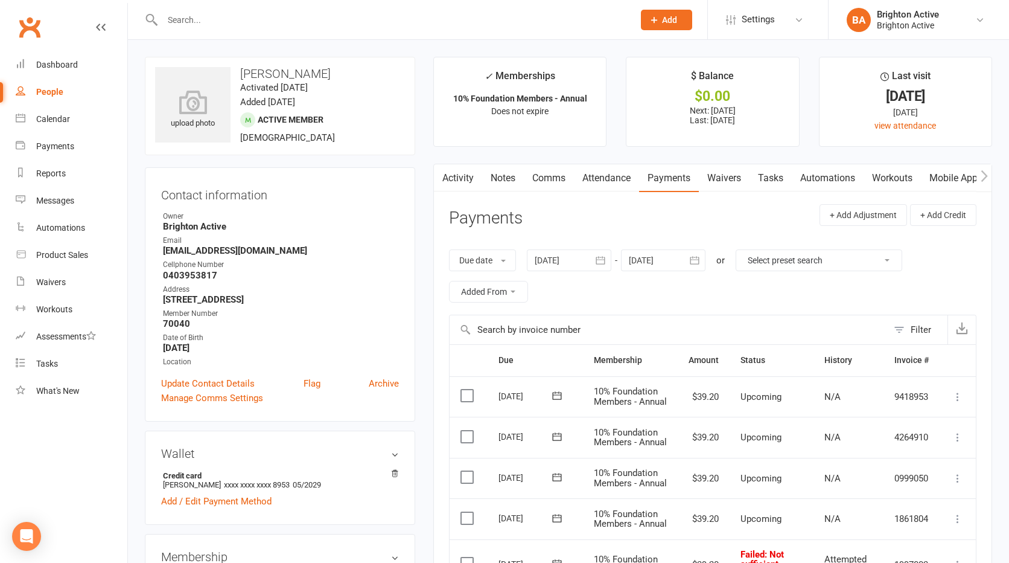
select select "true"
select select "100"
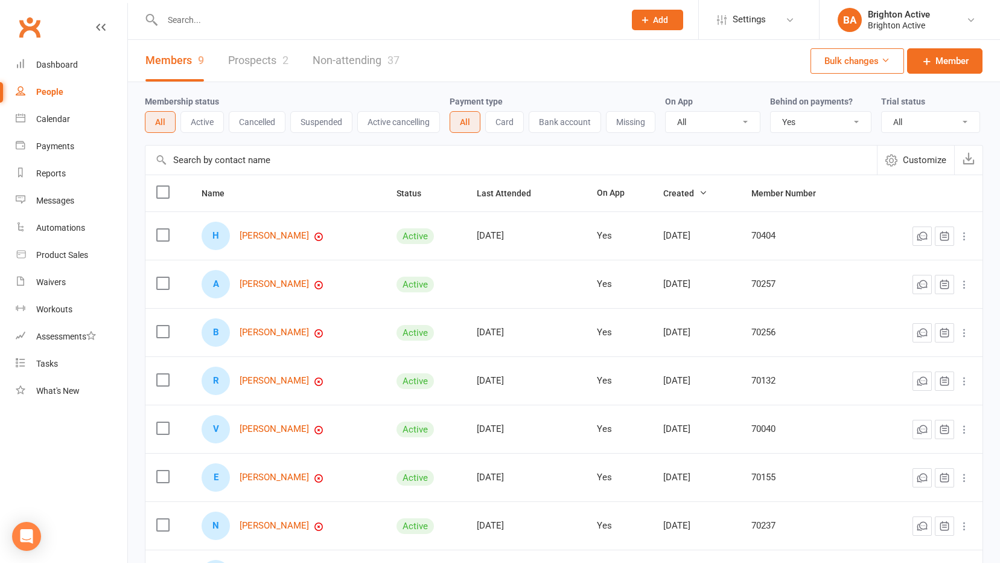
click at [967, 237] on icon at bounding box center [965, 236] width 12 height 12
click at [946, 261] on link "Convert to NAC" at bounding box center [903, 260] width 120 height 24
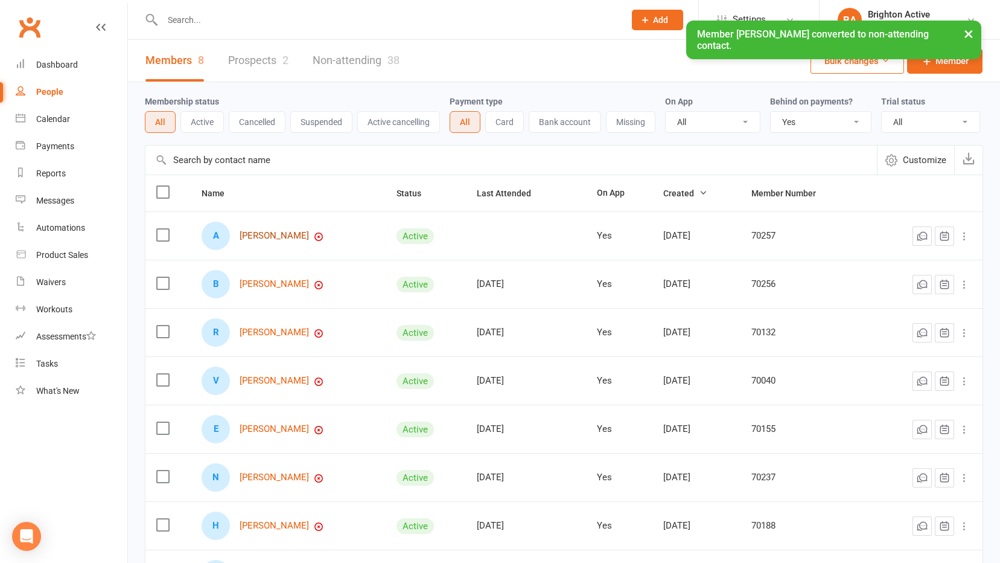
click at [261, 235] on link "[PERSON_NAME]" at bounding box center [274, 236] width 69 height 10
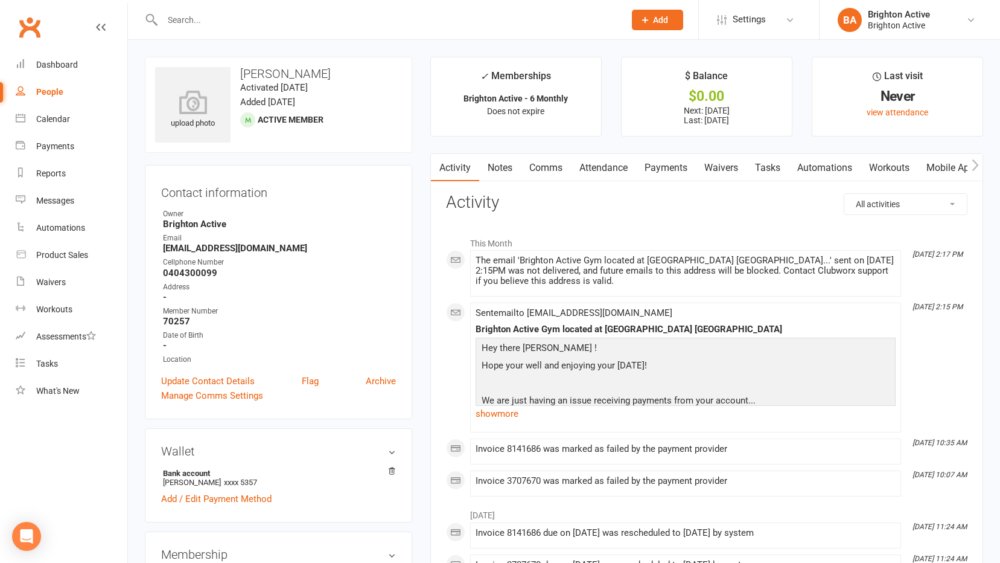
click at [667, 170] on link "Payments" at bounding box center [666, 168] width 60 height 28
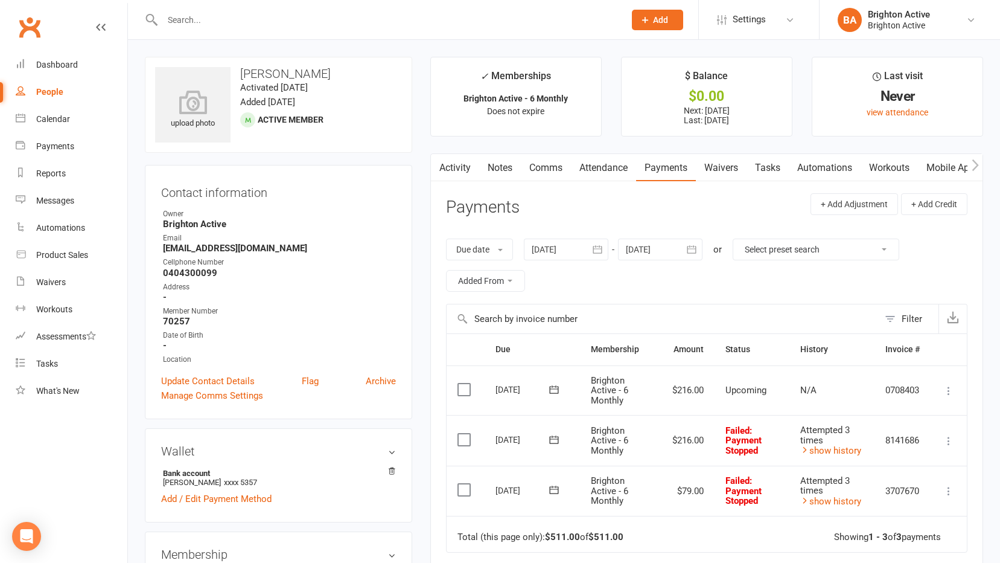
click at [55, 97] on link "People" at bounding box center [72, 91] width 112 height 27
select select "true"
select select "100"
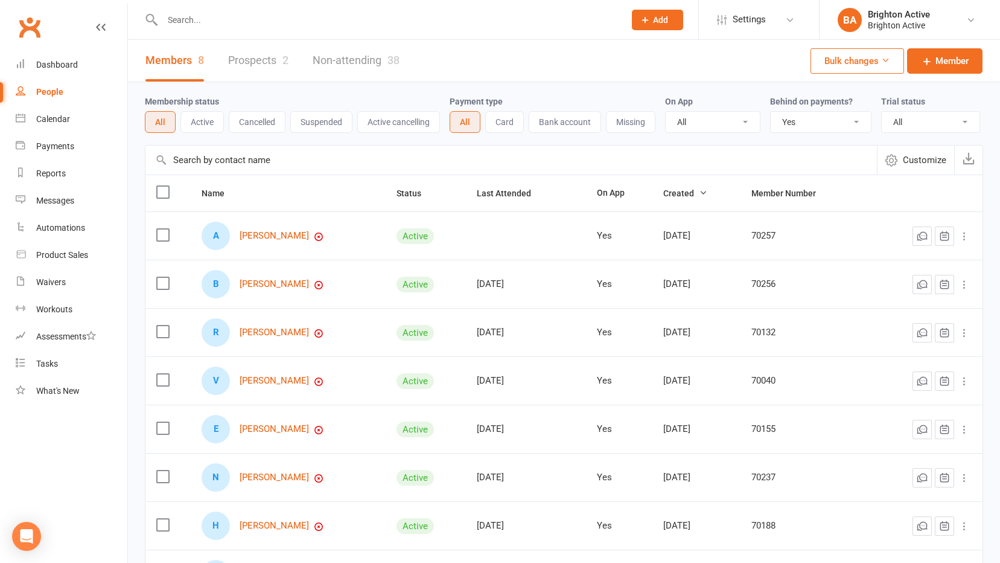
click at [965, 238] on icon at bounding box center [965, 236] width 12 height 12
click at [911, 265] on link "Convert to NAC" at bounding box center [903, 260] width 120 height 24
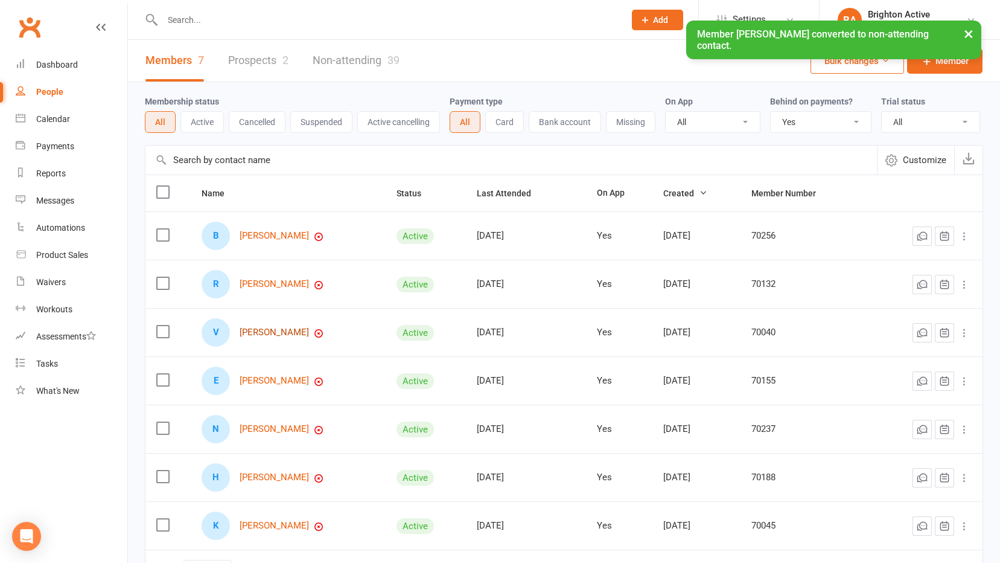
click at [267, 331] on link "[PERSON_NAME]" at bounding box center [274, 332] width 69 height 10
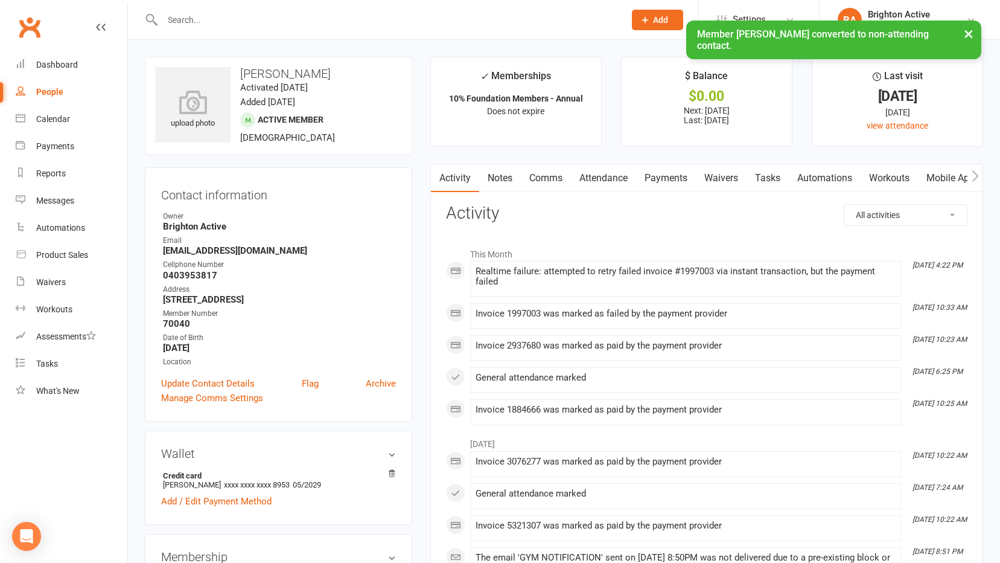
click at [28, 95] on link "People" at bounding box center [72, 91] width 112 height 27
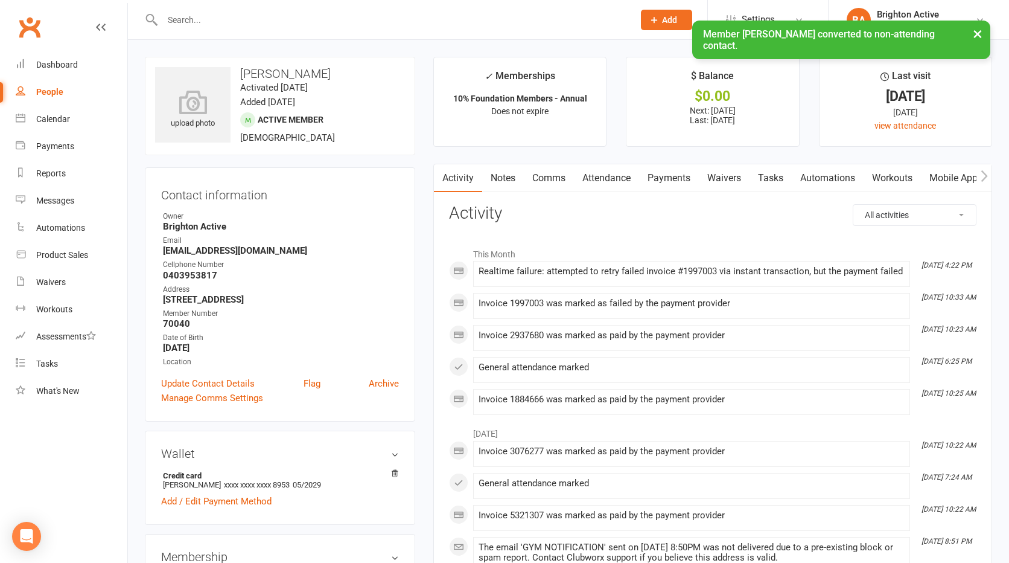
select select "true"
select select "100"
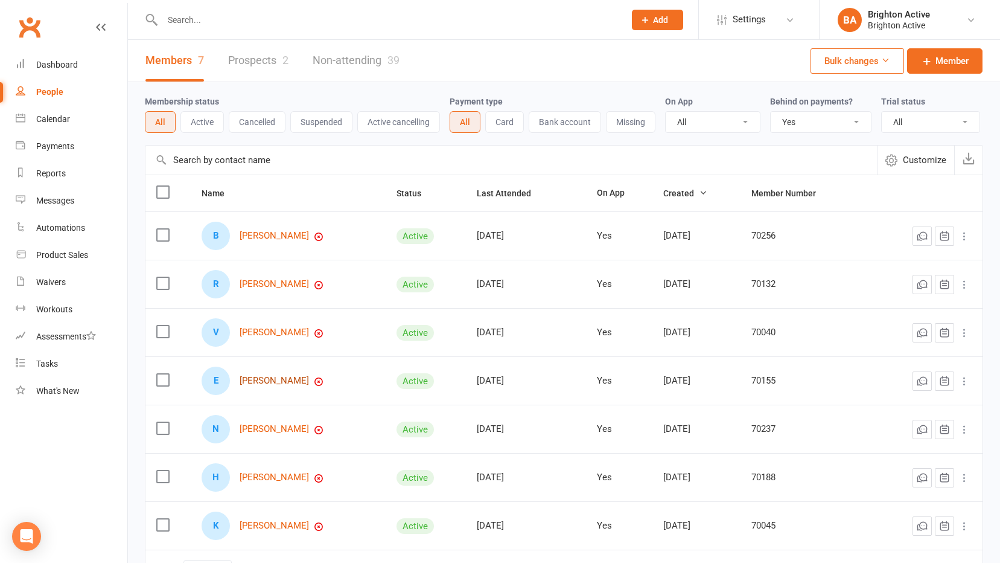
click at [276, 382] on link "[PERSON_NAME]" at bounding box center [274, 381] width 69 height 10
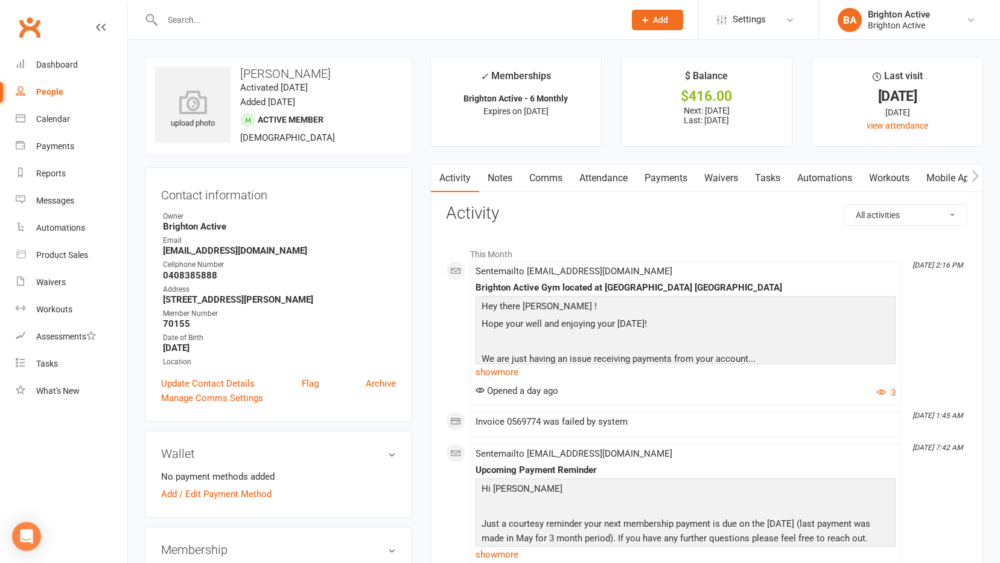
click at [659, 177] on link "Payments" at bounding box center [666, 178] width 60 height 28
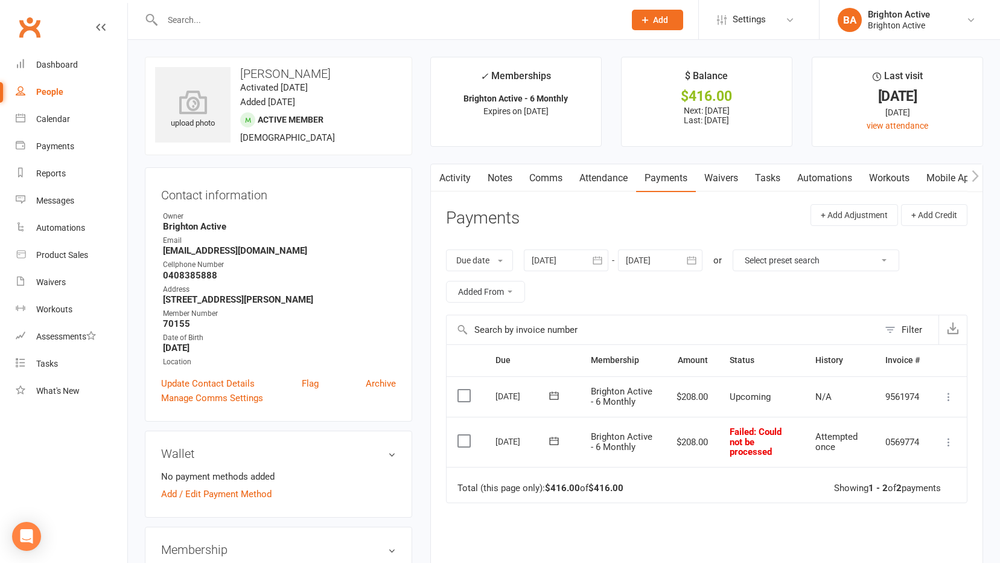
click at [44, 94] on div "People" at bounding box center [49, 92] width 27 height 10
select select "true"
select select "100"
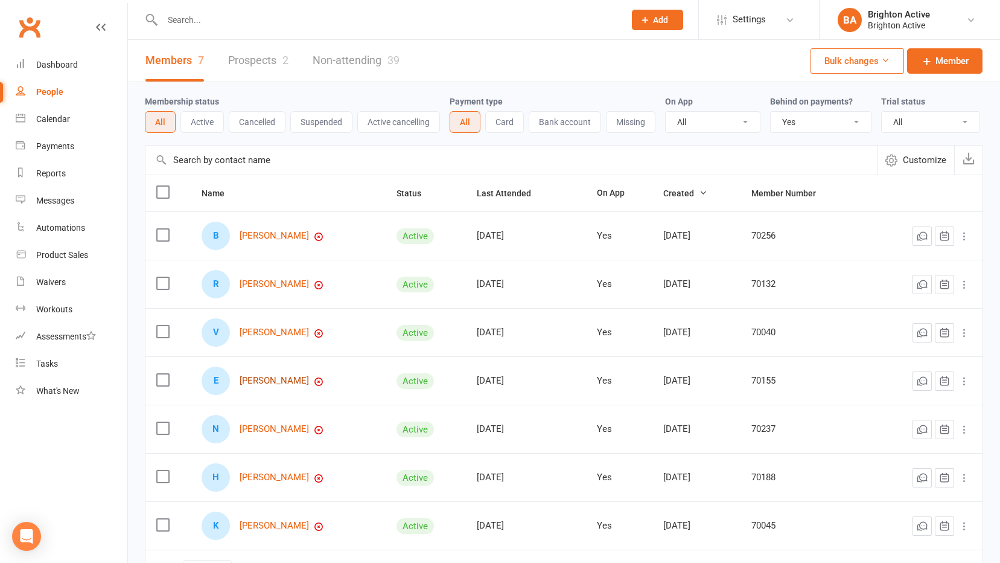
click at [275, 385] on link "[PERSON_NAME]" at bounding box center [274, 381] width 69 height 10
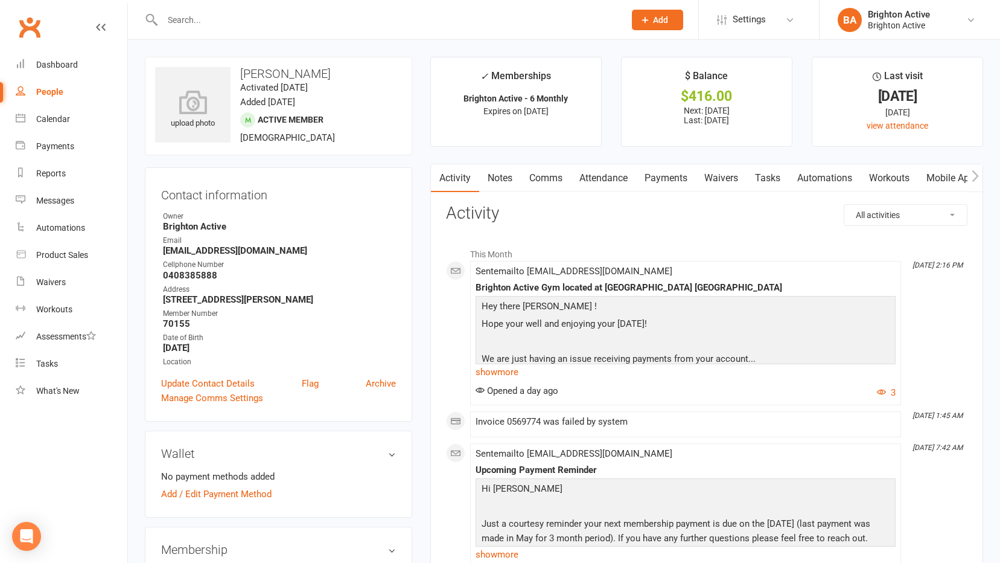
click at [668, 183] on link "Payments" at bounding box center [666, 178] width 60 height 28
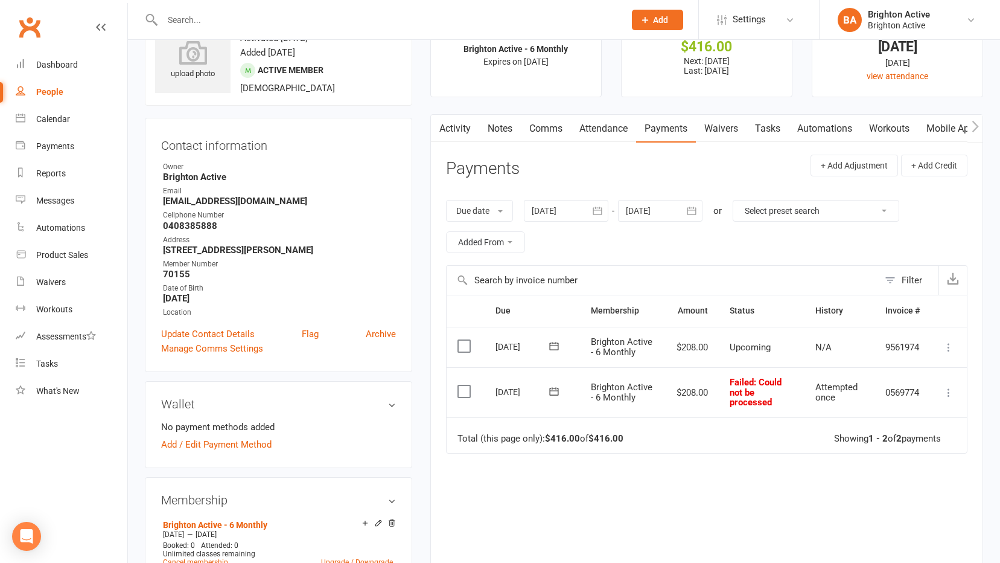
scroll to position [242, 0]
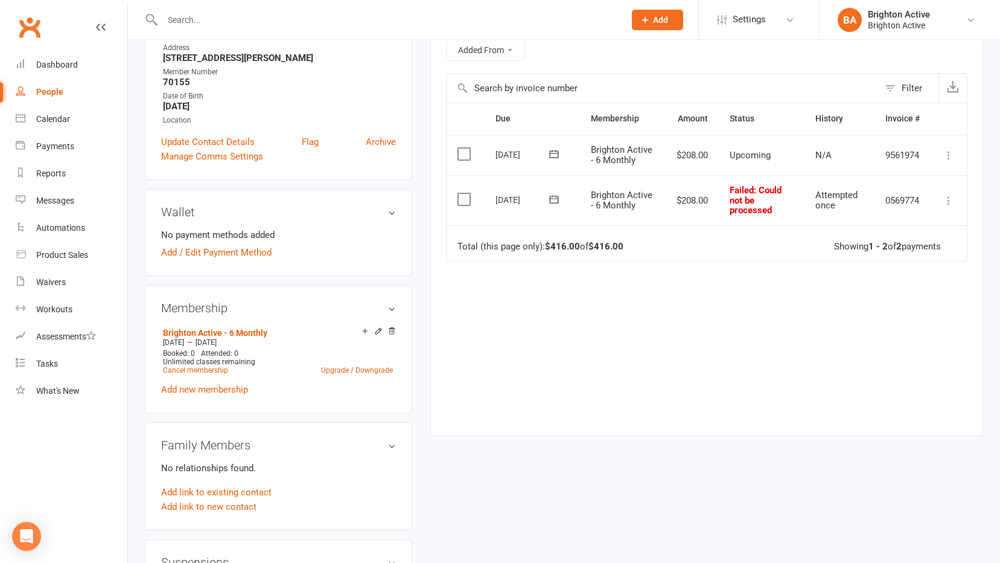
click at [40, 89] on div "People" at bounding box center [49, 92] width 27 height 10
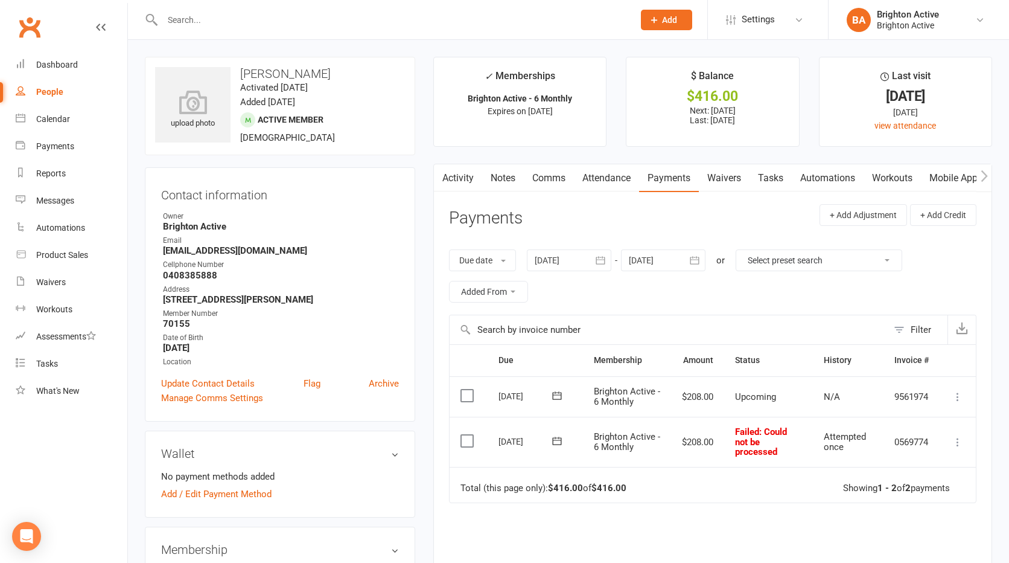
select select "true"
select select "100"
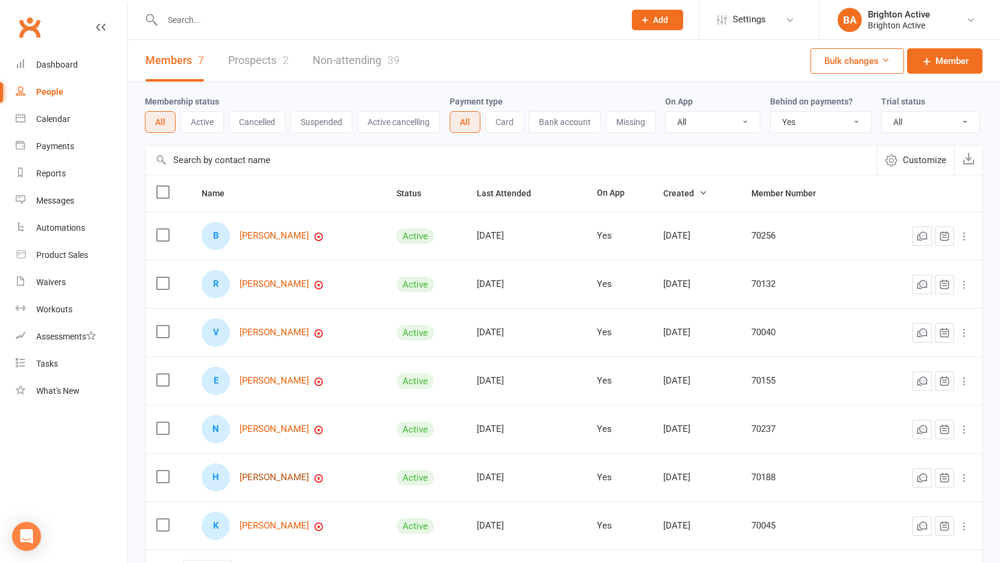
click at [266, 479] on link "[PERSON_NAME]" at bounding box center [274, 477] width 69 height 10
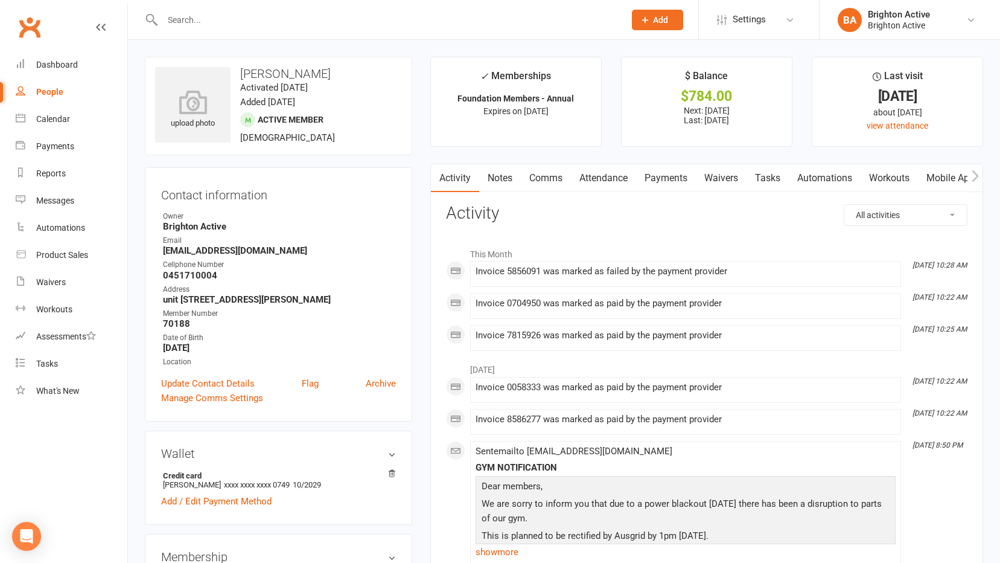
click at [664, 179] on link "Payments" at bounding box center [666, 178] width 60 height 28
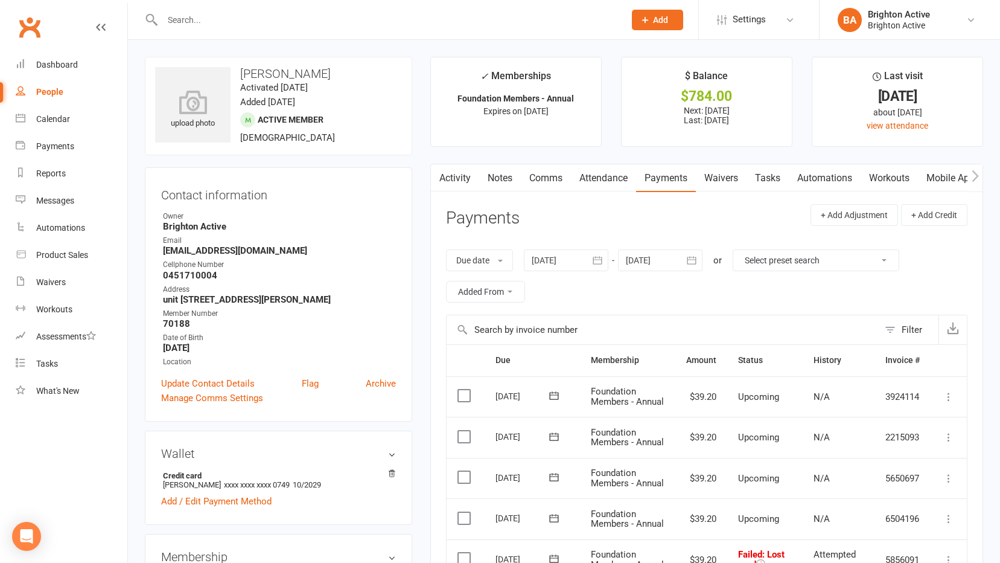
click at [464, 178] on link "Activity" at bounding box center [455, 178] width 48 height 28
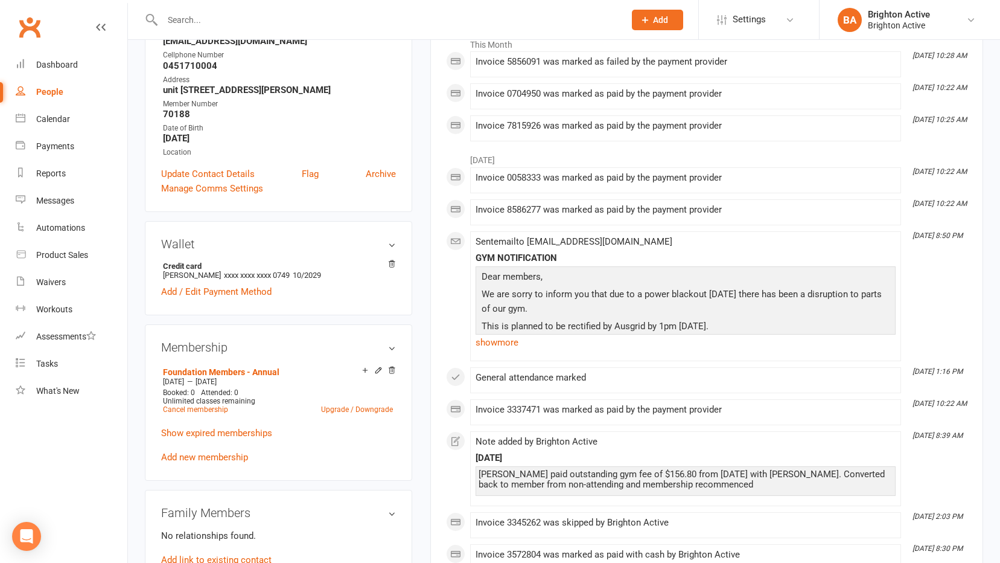
scroll to position [242, 0]
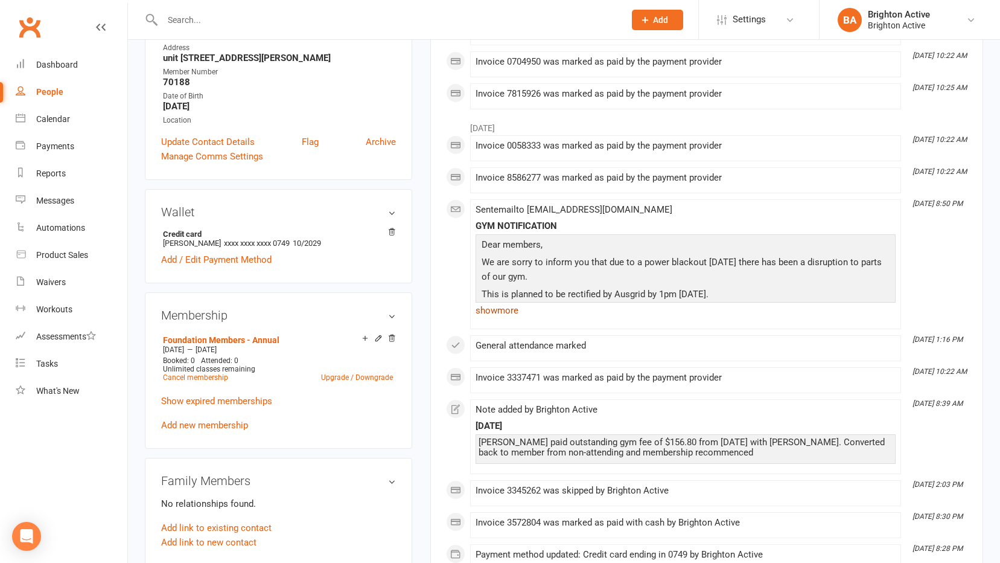
click at [497, 312] on link "show more" at bounding box center [686, 310] width 420 height 17
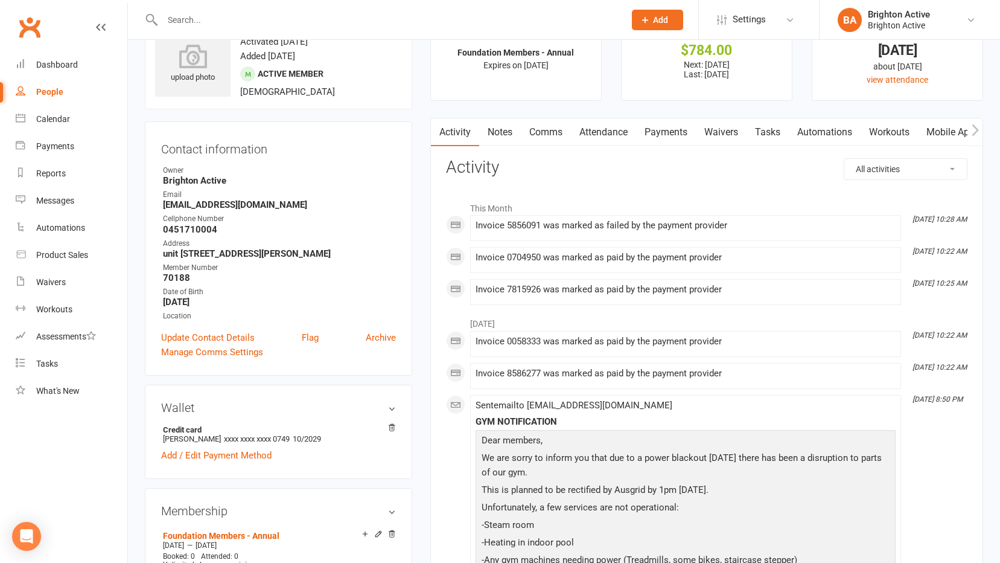
scroll to position [0, 0]
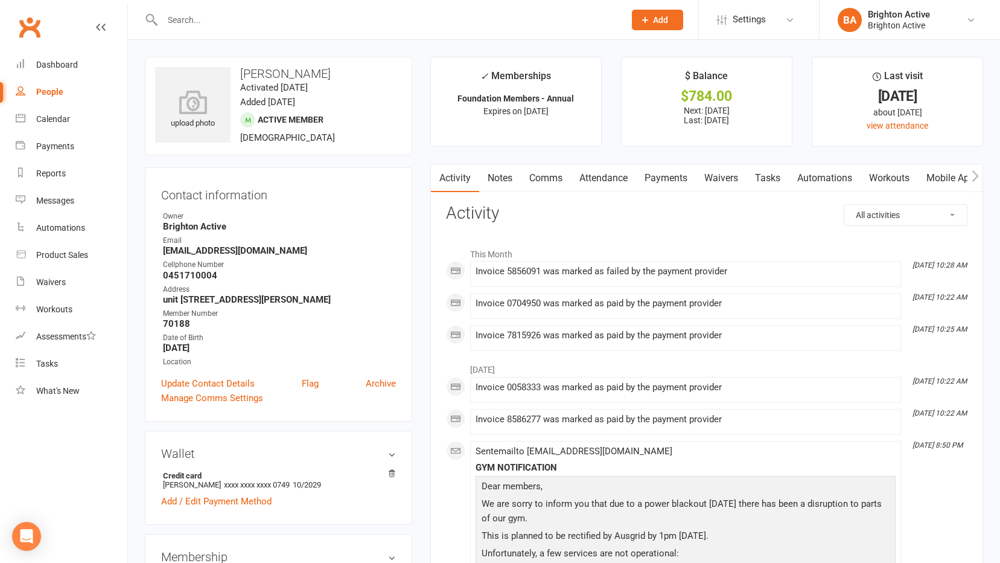
click at [510, 178] on link "Notes" at bounding box center [500, 178] width 42 height 28
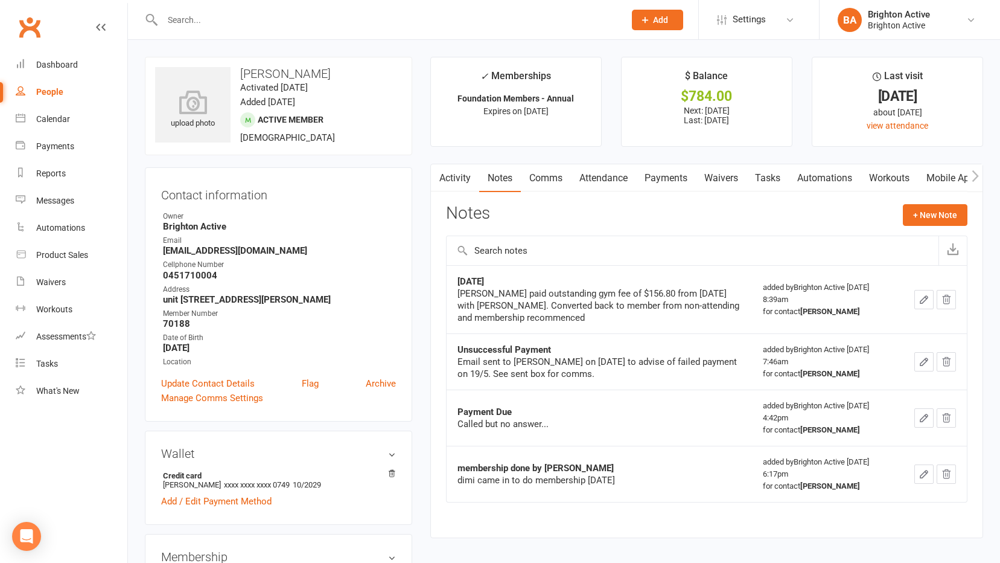
click at [453, 185] on link "Activity" at bounding box center [455, 178] width 48 height 28
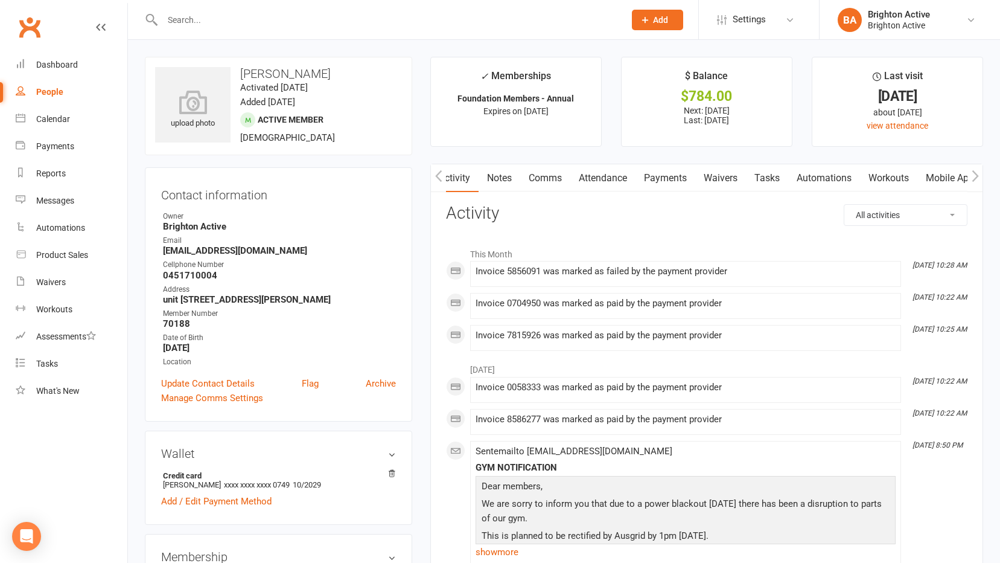
click at [536, 171] on link "Comms" at bounding box center [545, 178] width 50 height 28
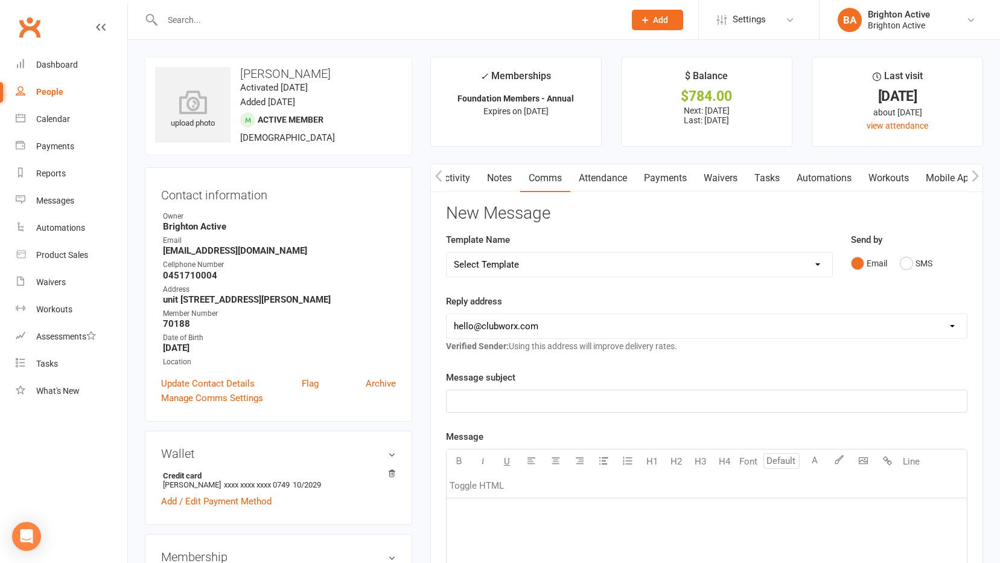
click at [517, 266] on select "Select Template [SMS] [Default template - review before using] Appointment remi…" at bounding box center [640, 264] width 386 height 24
select select "17"
click at [447, 252] on select "Select Template [SMS] [Default template - review before using] Appointment remi…" at bounding box center [640, 264] width 386 height 24
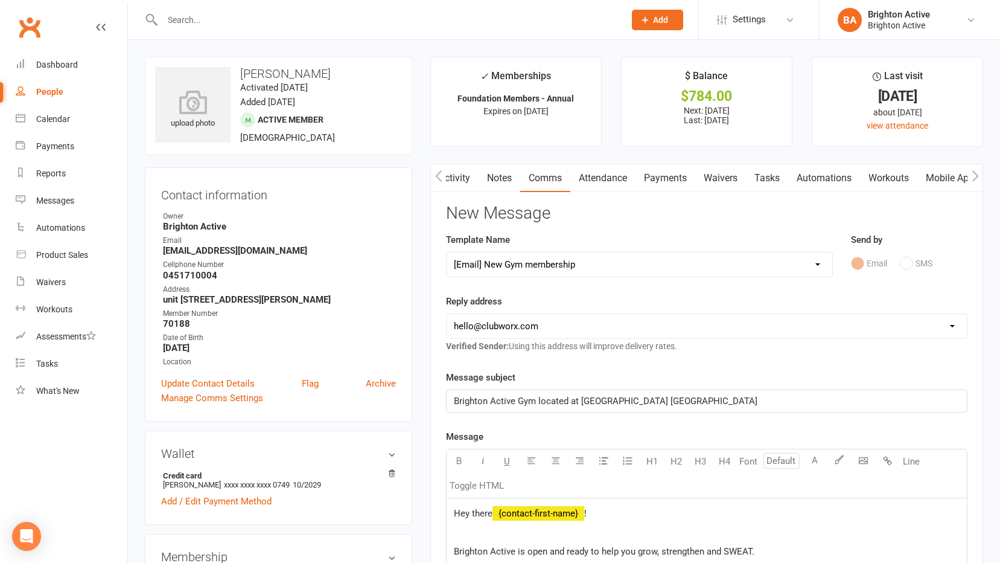
click at [520, 316] on select "[EMAIL_ADDRESS][DOMAIN_NAME] [EMAIL_ADDRESS][DOMAIN_NAME] [DOMAIN_NAME][EMAIL_A…" at bounding box center [707, 326] width 520 height 24
select select "1"
click at [447, 314] on select "[EMAIL_ADDRESS][DOMAIN_NAME] [EMAIL_ADDRESS][DOMAIN_NAME] [DOMAIN_NAME][EMAIL_A…" at bounding box center [707, 326] width 520 height 24
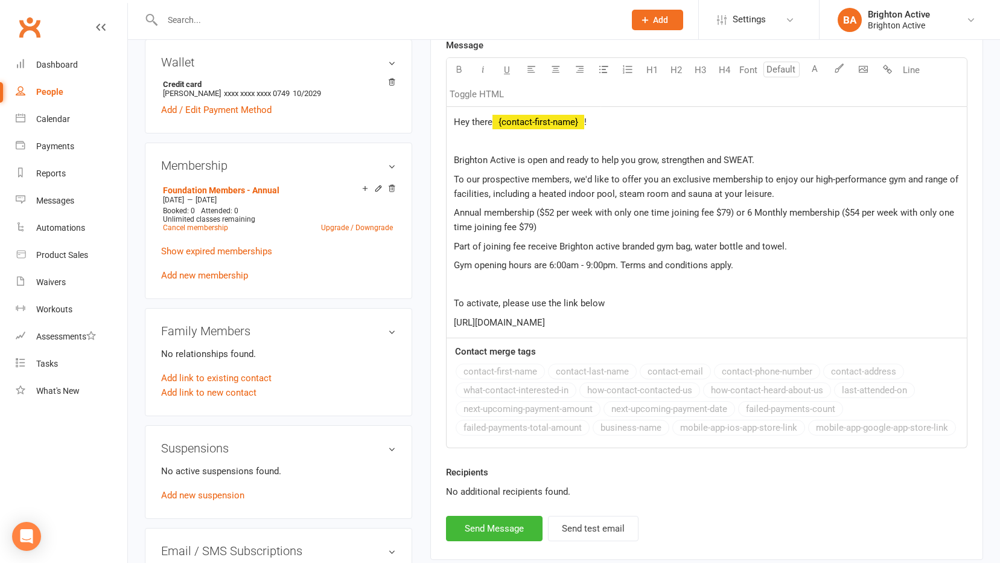
scroll to position [362, 0]
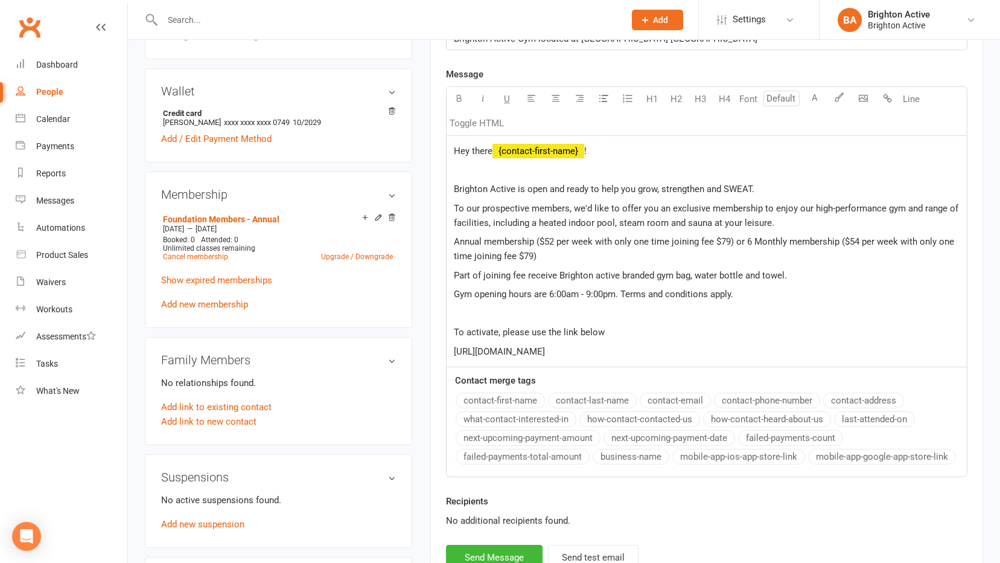
drag, startPoint x: 626, startPoint y: 353, endPoint x: 452, endPoint y: 188, distance: 239.6
click at [452, 188] on div "Hey there ﻿ {contact-first-name} ! Brighton Active is open and ready to help yo…" at bounding box center [707, 251] width 520 height 231
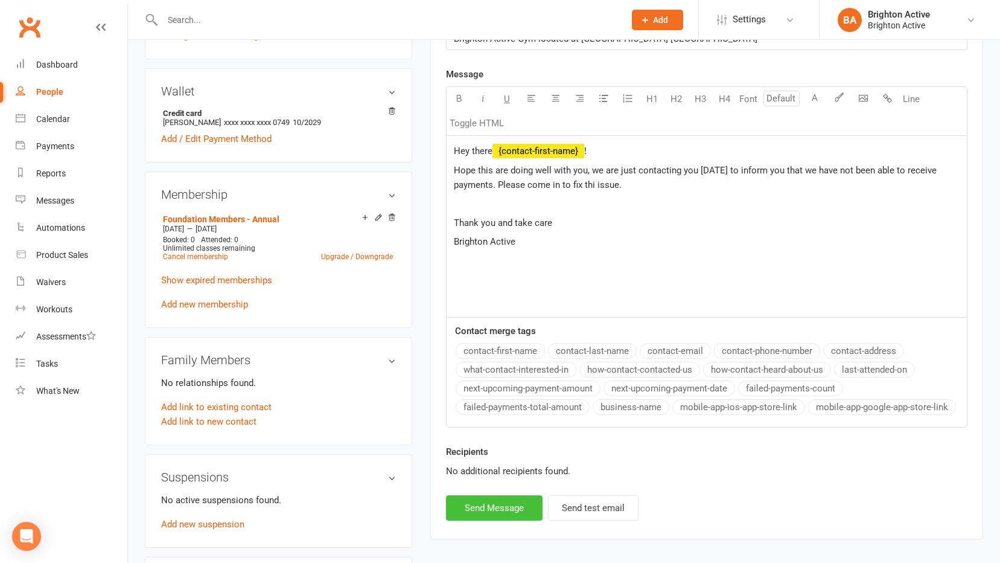
click at [499, 519] on button "Send Message" at bounding box center [494, 507] width 97 height 25
select select
select select "0"
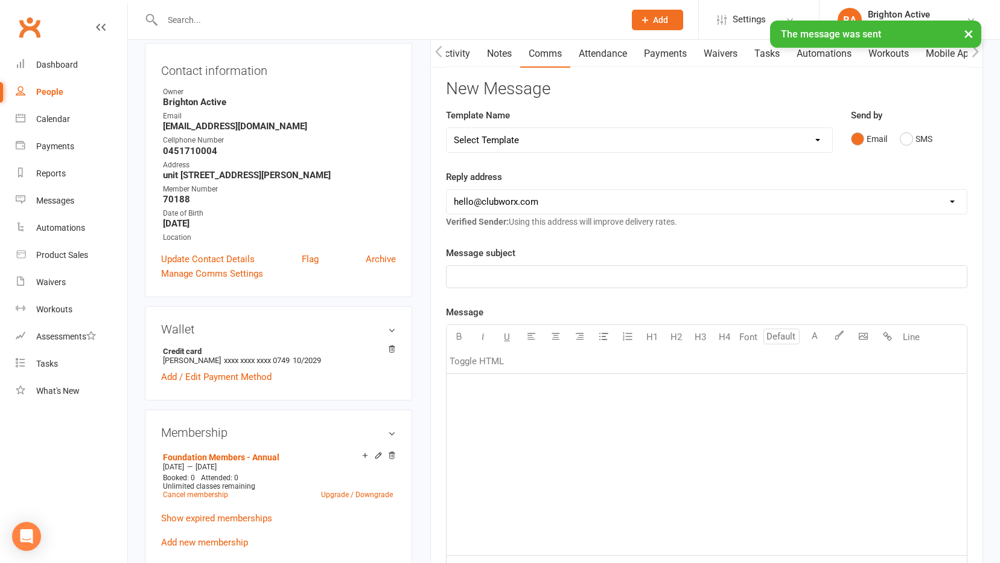
scroll to position [60, 0]
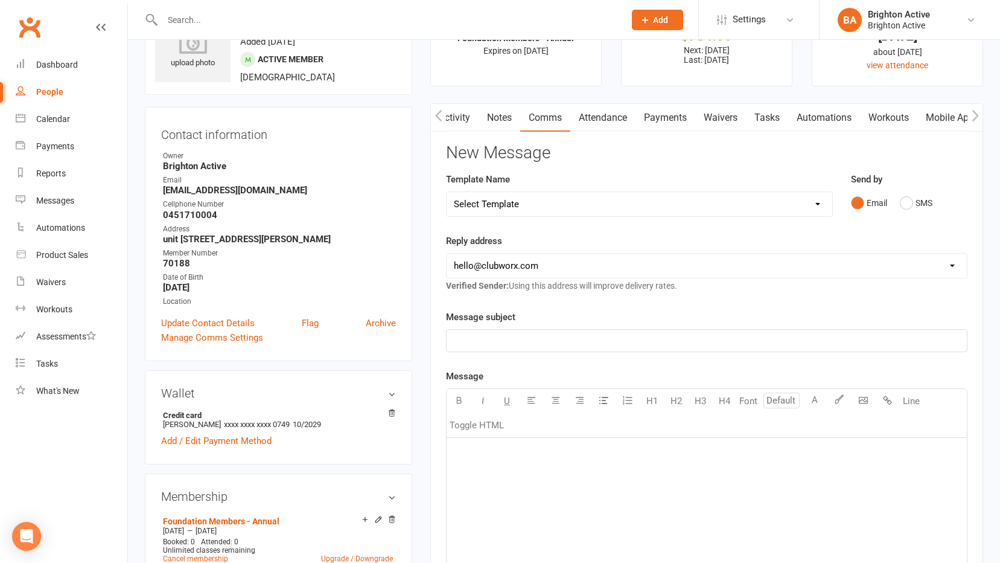
click at [55, 92] on div "People" at bounding box center [49, 92] width 27 height 10
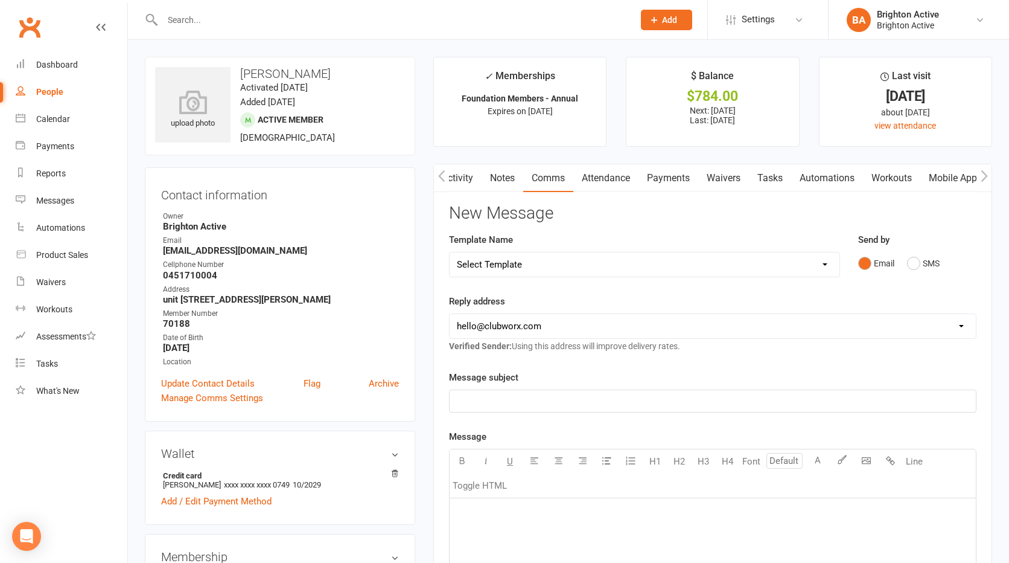
select select "true"
select select "100"
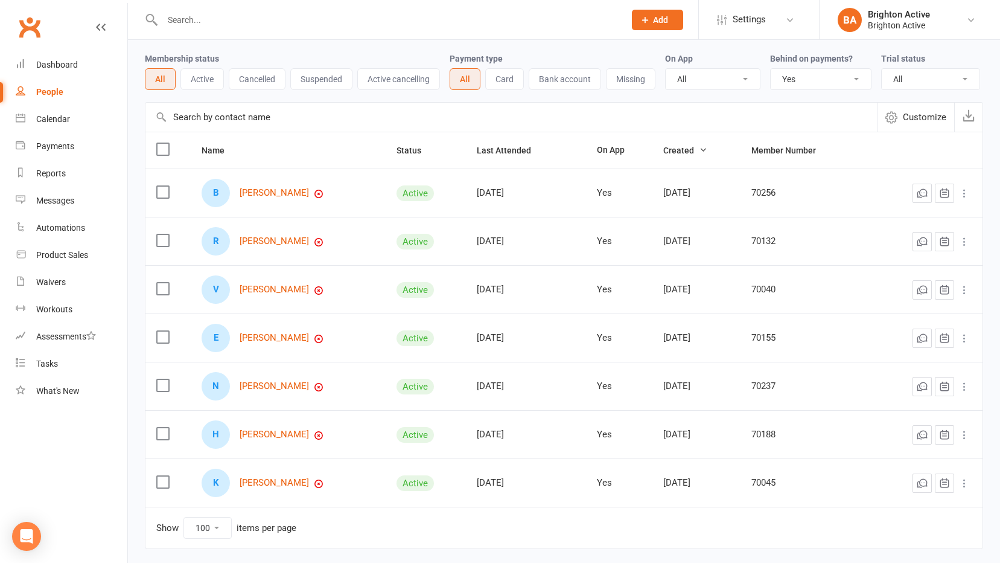
scroll to position [94, 0]
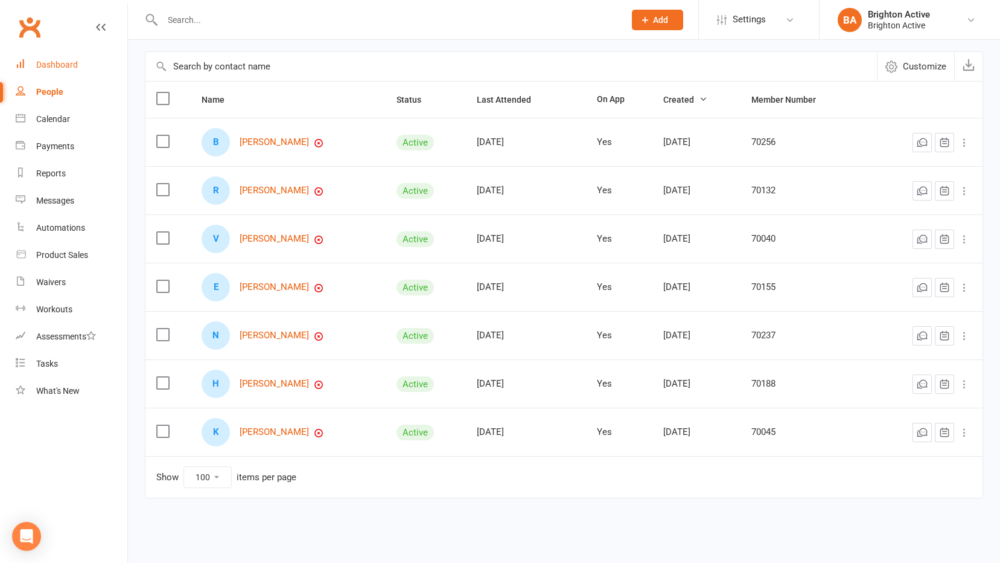
click at [71, 65] on div "Dashboard" at bounding box center [57, 65] width 42 height 10
